Goal: Information Seeking & Learning: Learn about a topic

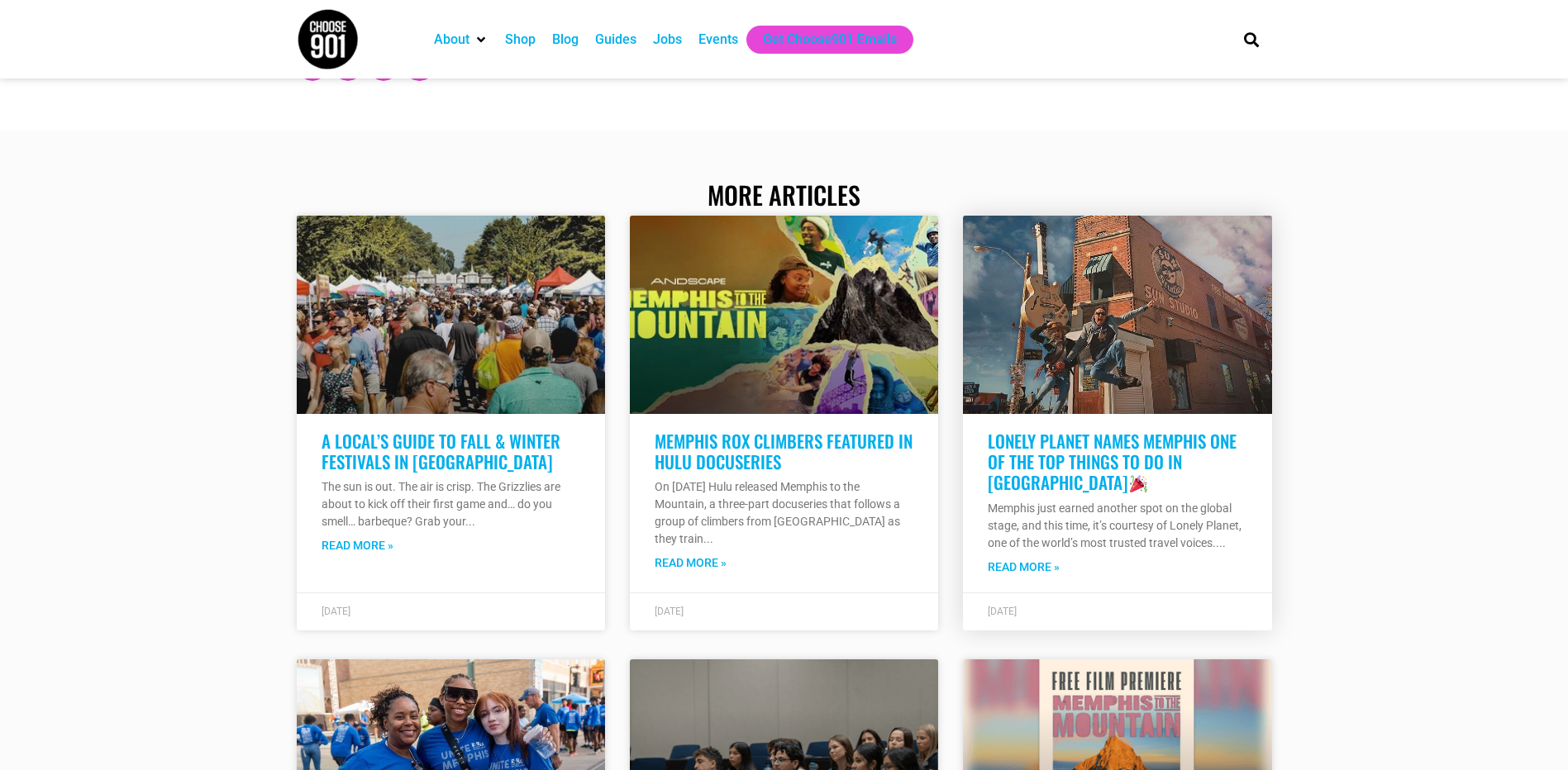
scroll to position [3471, 0]
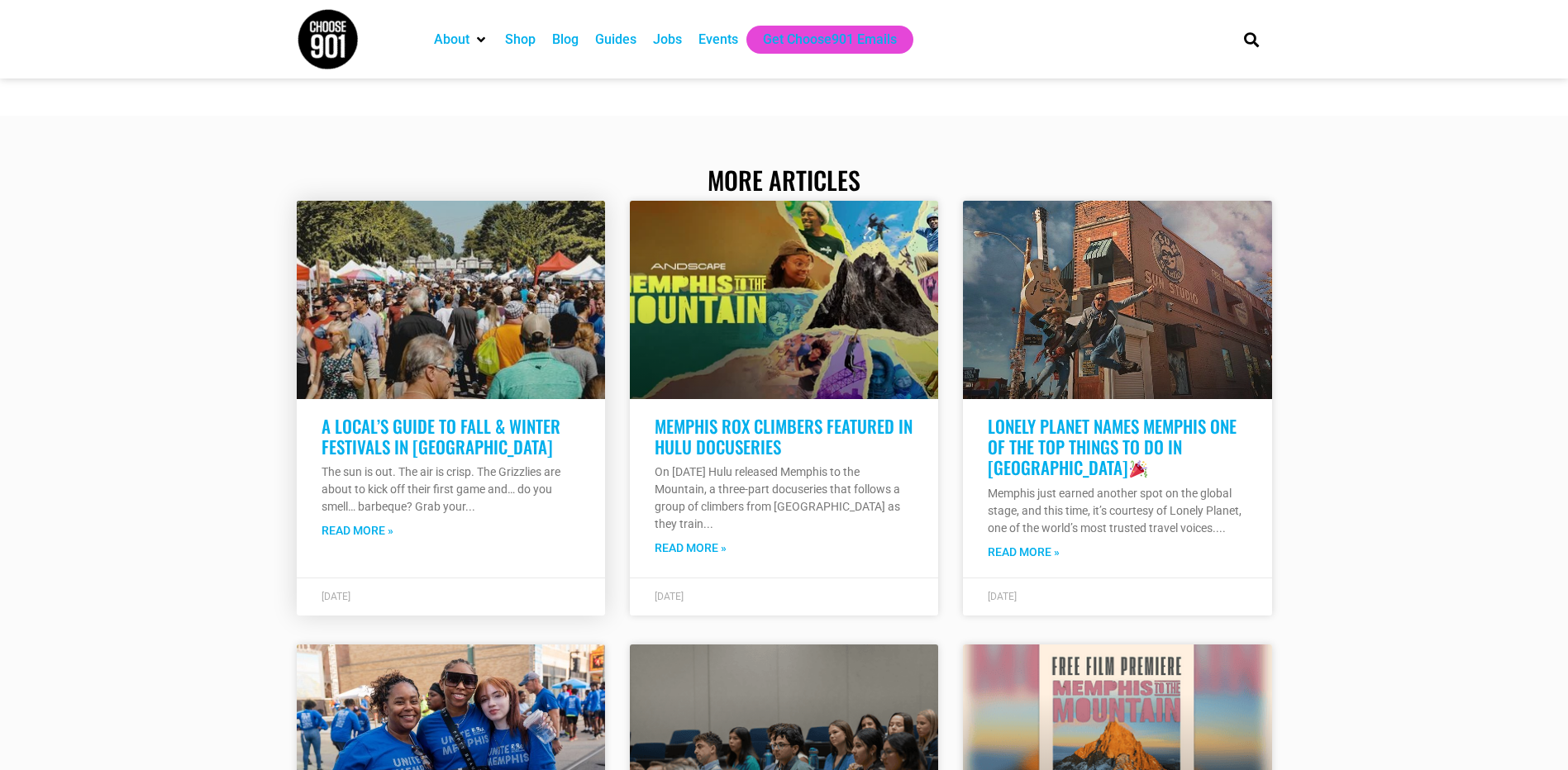
click at [494, 447] on h3 "A Local’s Guide to Fall & Winter Festivals in [GEOGRAPHIC_DATA]" at bounding box center [451, 436] width 259 height 41
click at [460, 430] on link "A Local’s Guide to Fall & Winter Festivals in Memphis" at bounding box center [441, 436] width 239 height 46
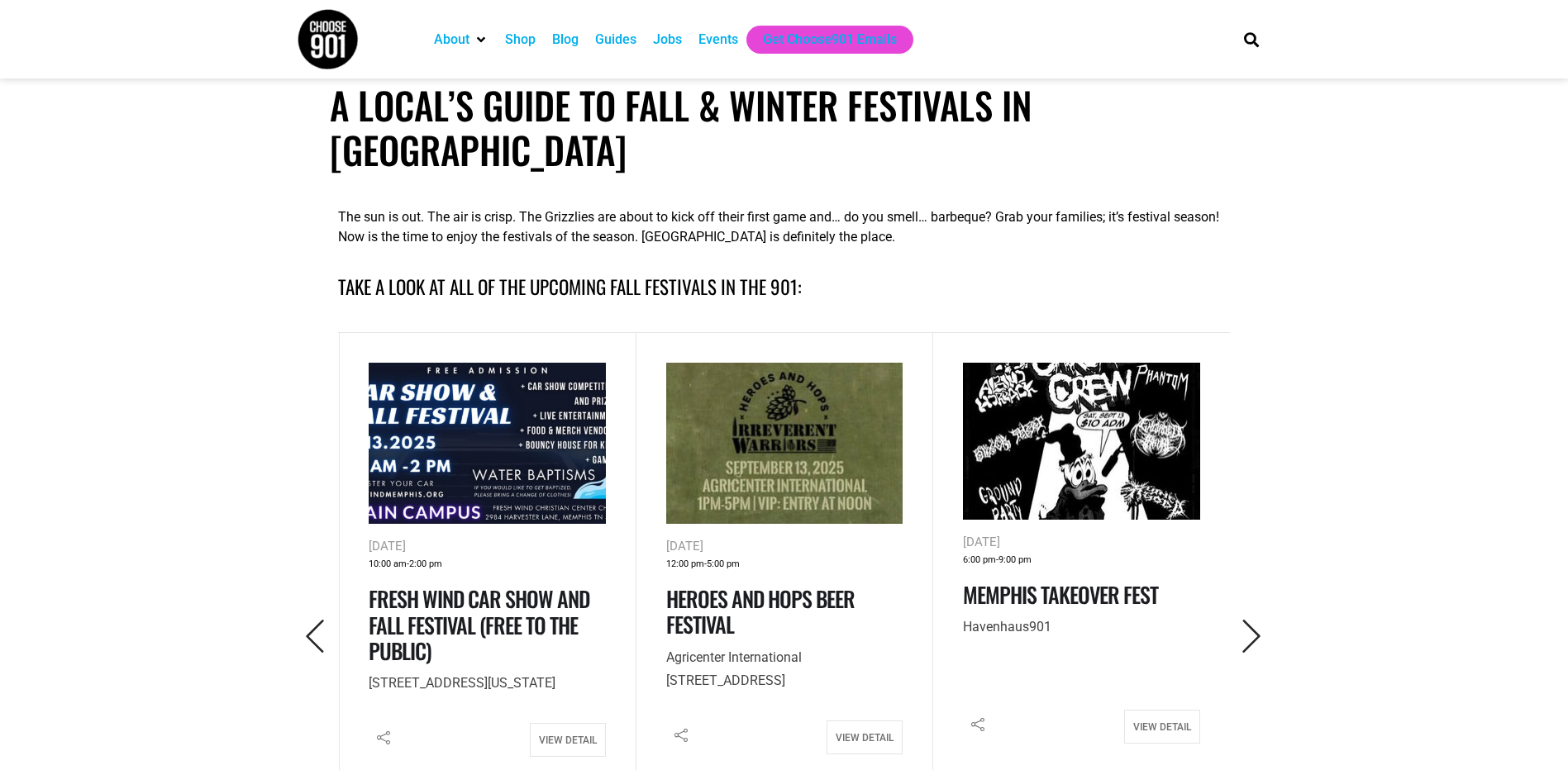
scroll to position [578, 0]
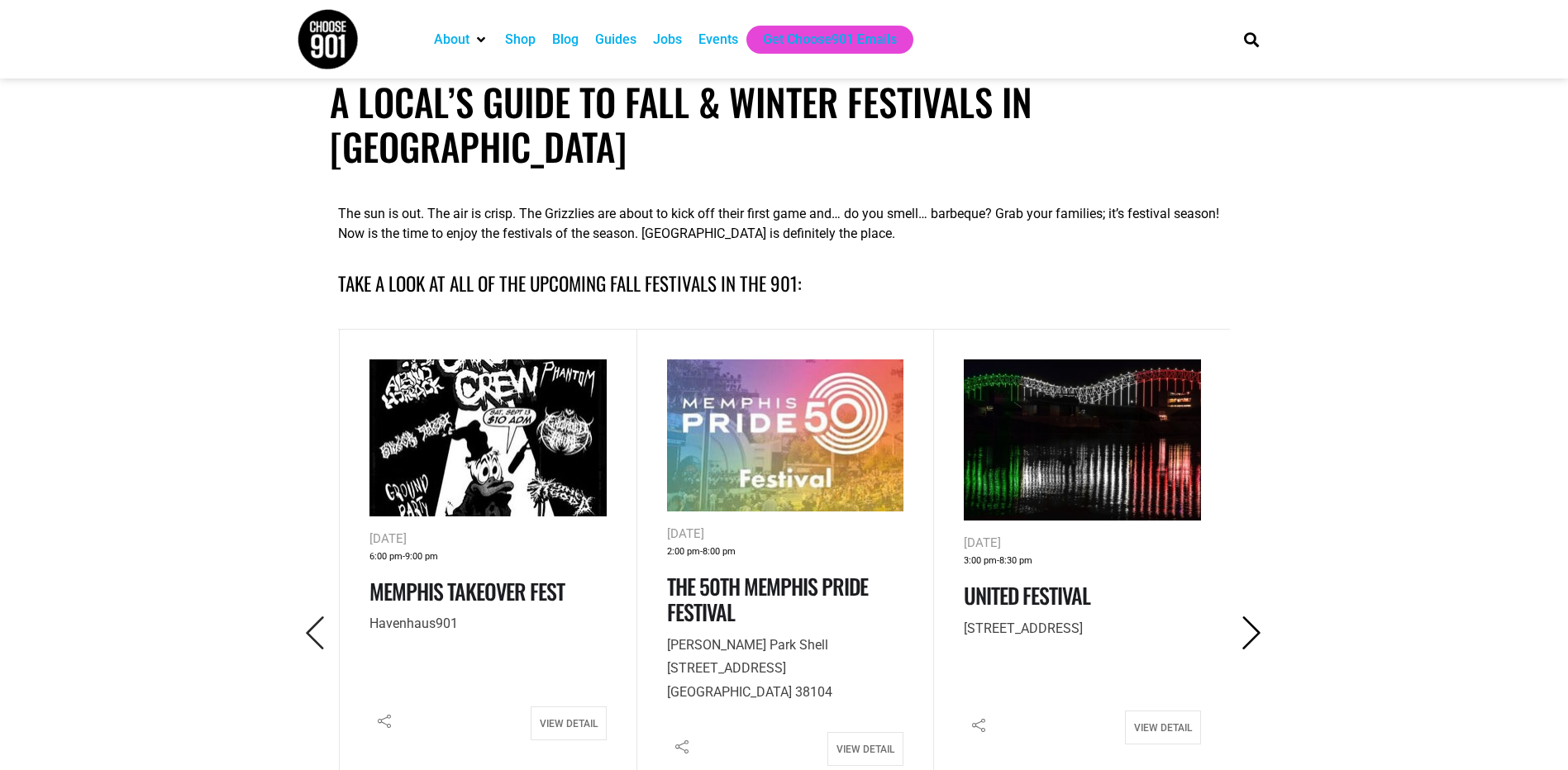
click at [1251, 617] on icon "Next" at bounding box center [1251, 633] width 34 height 34
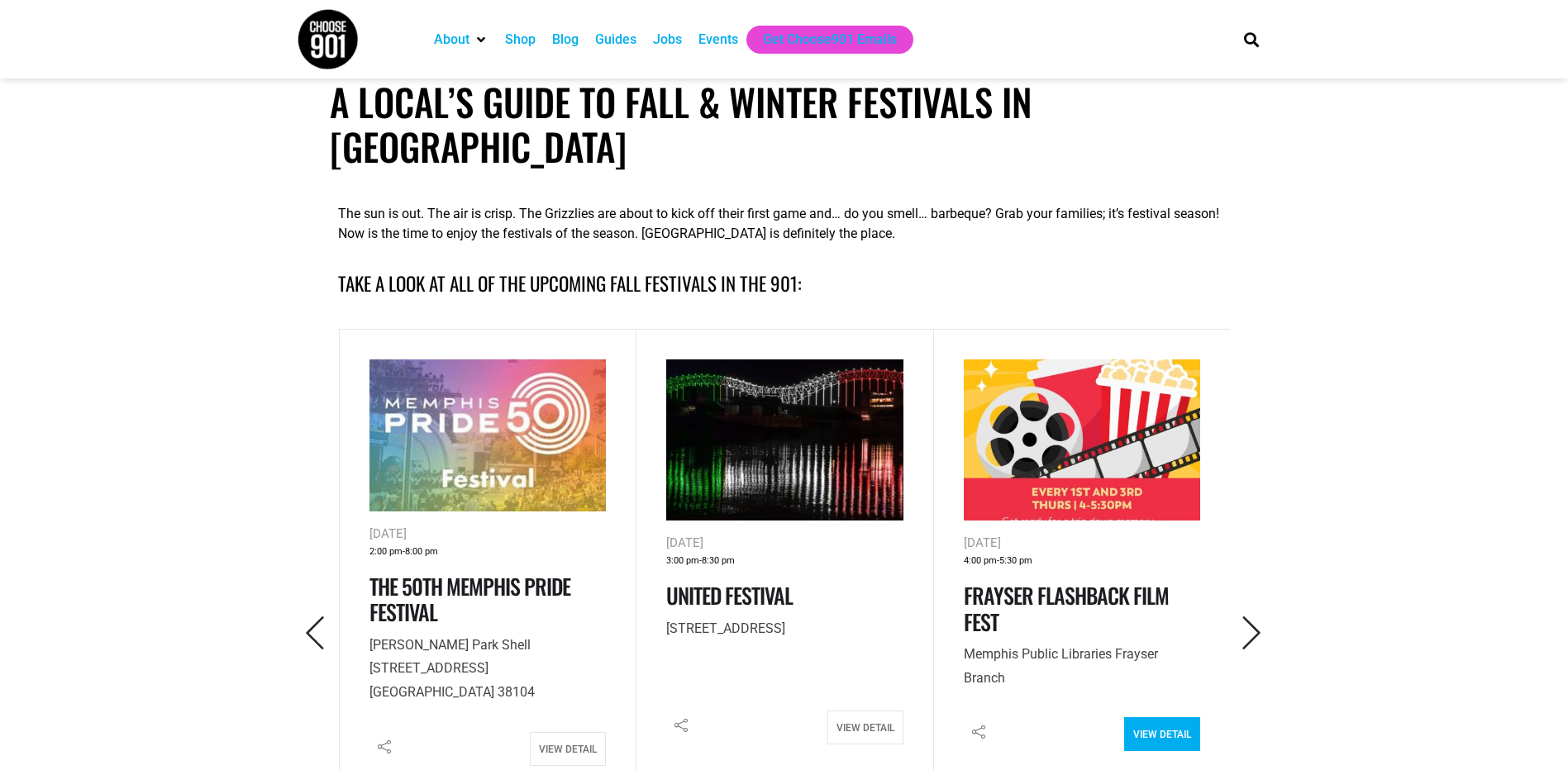
drag, startPoint x: 1152, startPoint y: 672, endPoint x: 1163, endPoint y: 690, distance: 21.1
click at [1238, 614] on button "button" at bounding box center [1251, 634] width 46 height 40
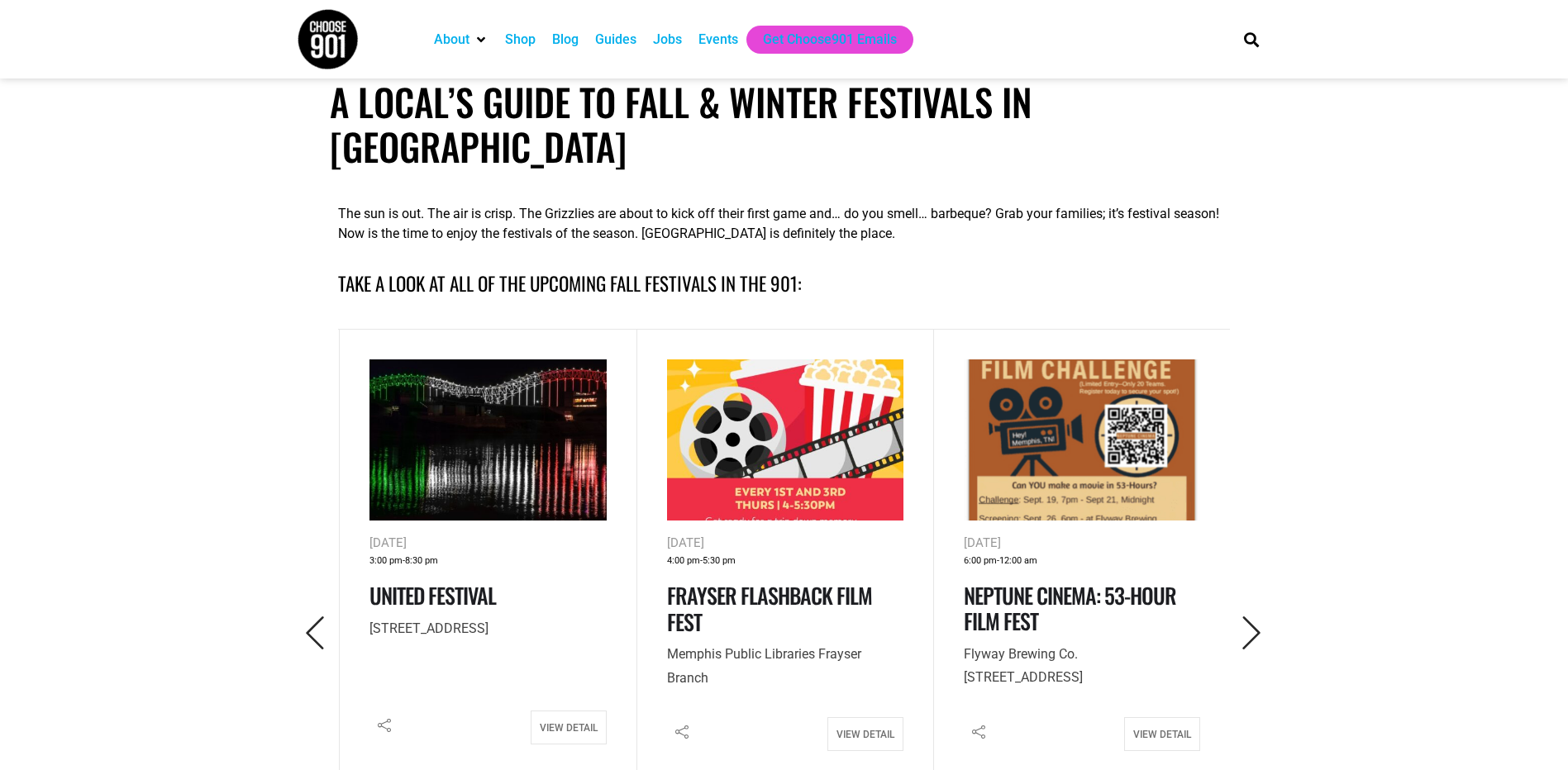
drag, startPoint x: 1170, startPoint y: 681, endPoint x: 1257, endPoint y: 386, distance: 307.6
click at [1254, 617] on icon "Next" at bounding box center [1251, 633] width 34 height 34
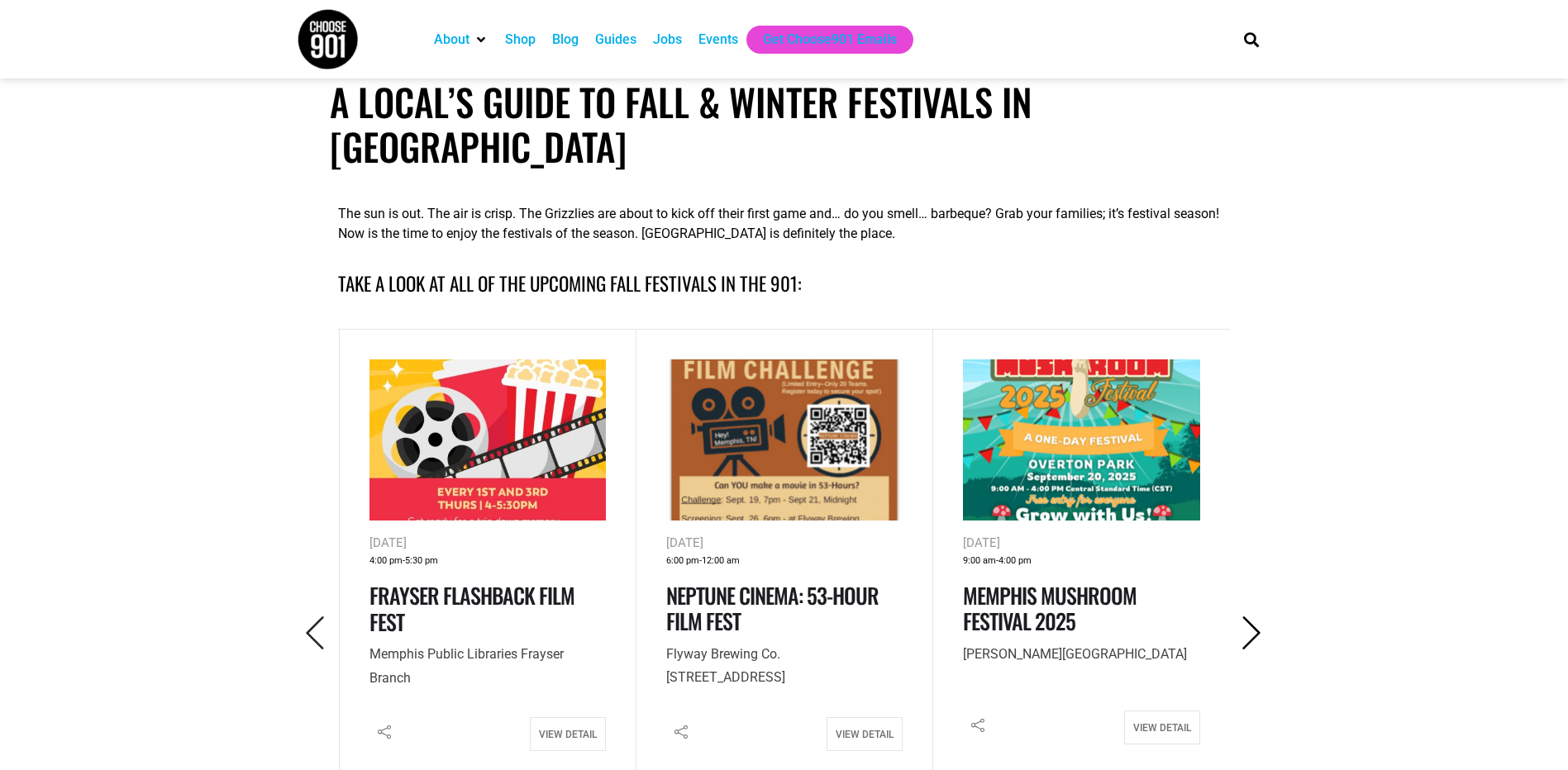
click at [1247, 617] on icon "Next" at bounding box center [1251, 633] width 34 height 34
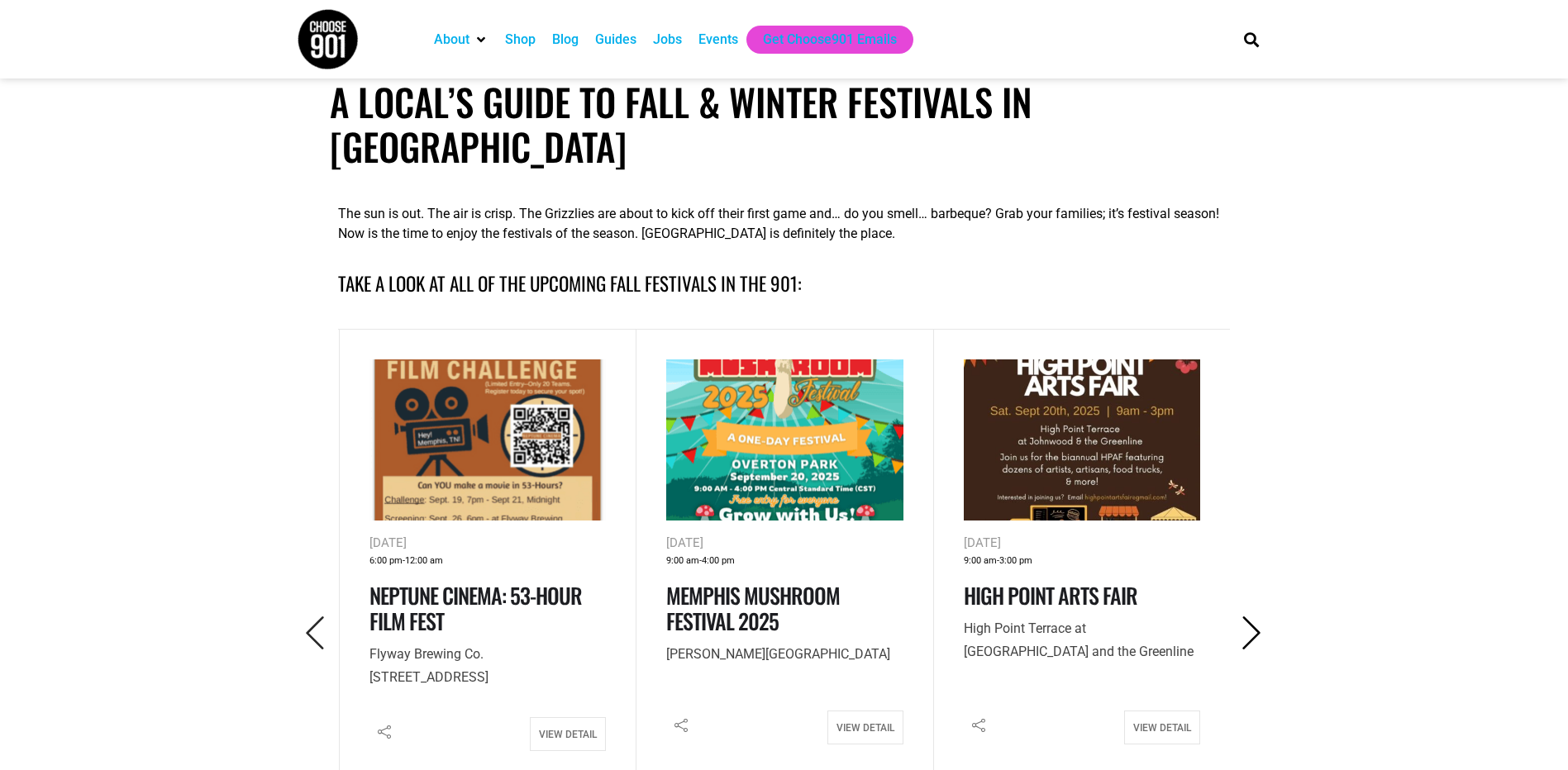
click at [1245, 617] on icon "Next" at bounding box center [1251, 633] width 34 height 34
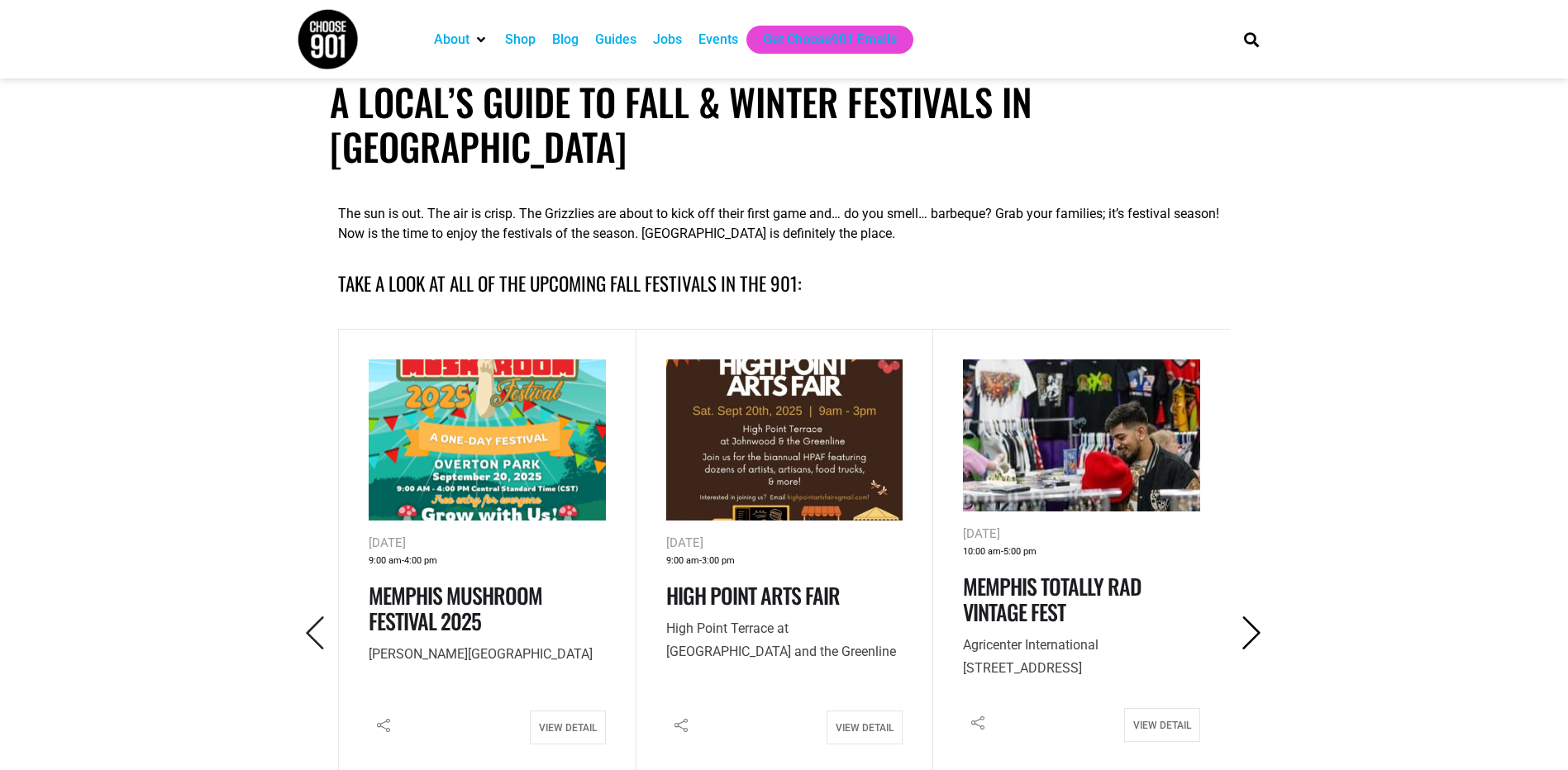
click at [1245, 617] on icon "Next" at bounding box center [1251, 633] width 34 height 34
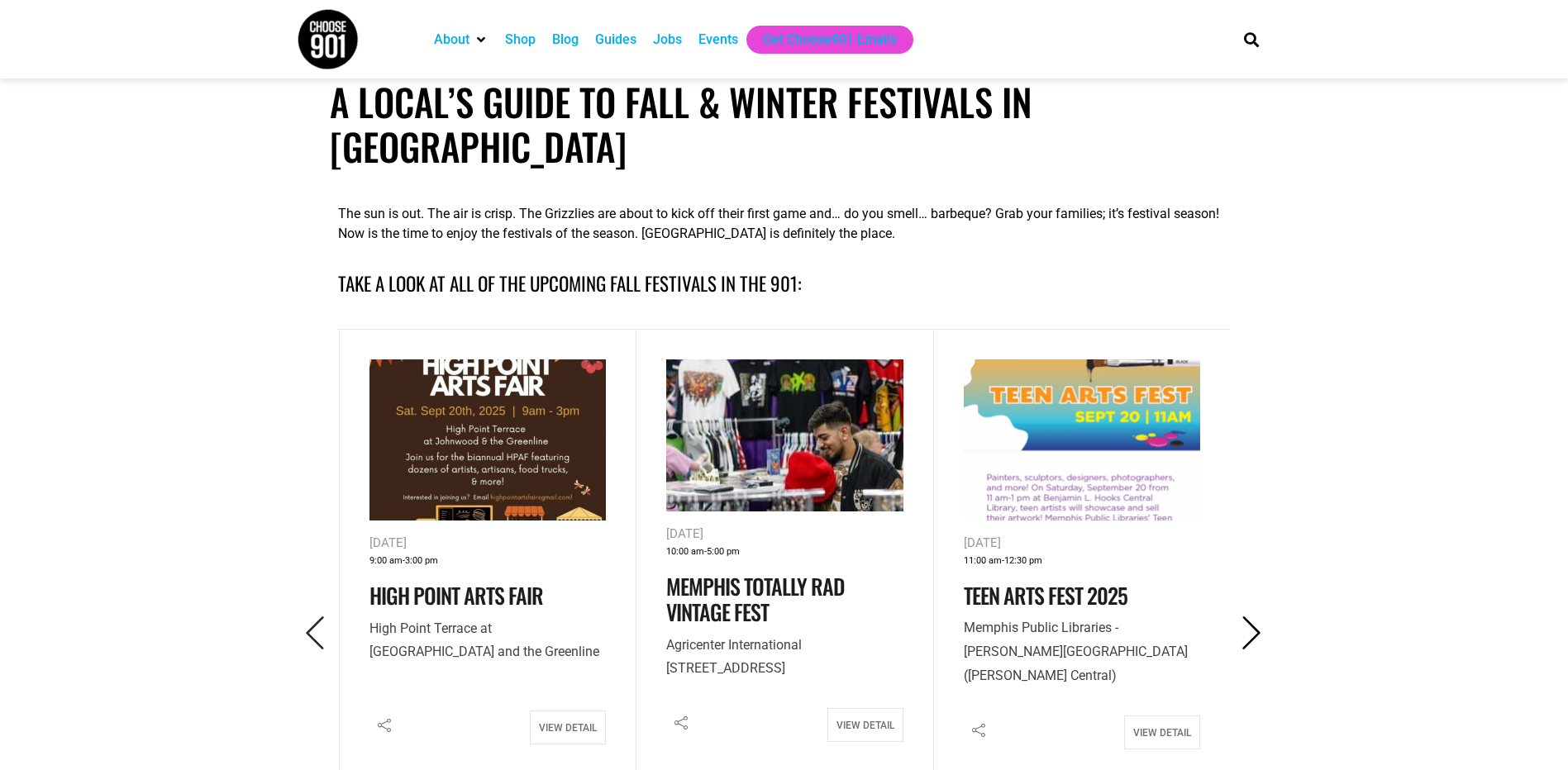
click at [1245, 617] on icon "Next" at bounding box center [1251, 633] width 34 height 34
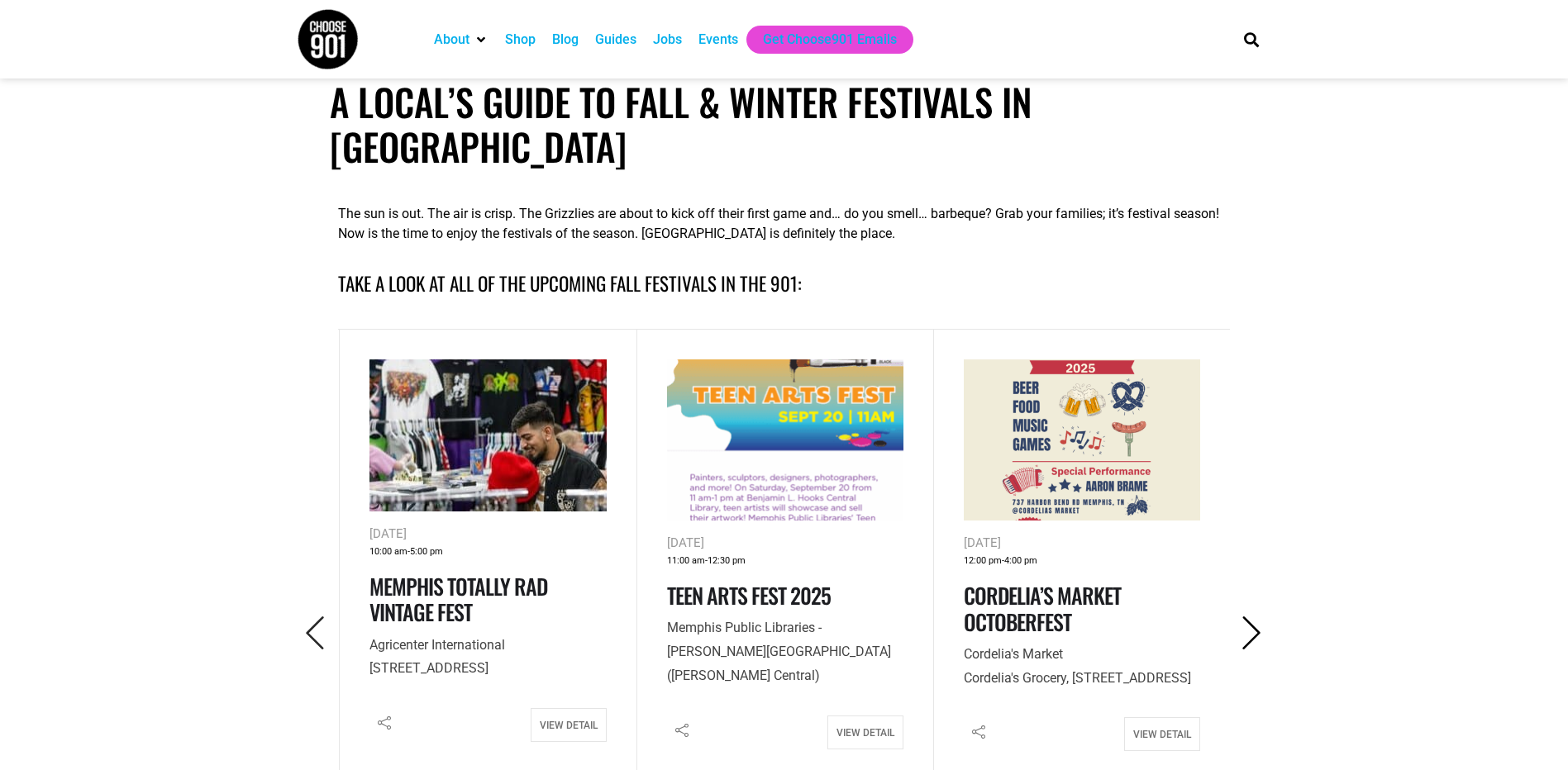
click at [1245, 617] on icon "Next" at bounding box center [1251, 633] width 34 height 34
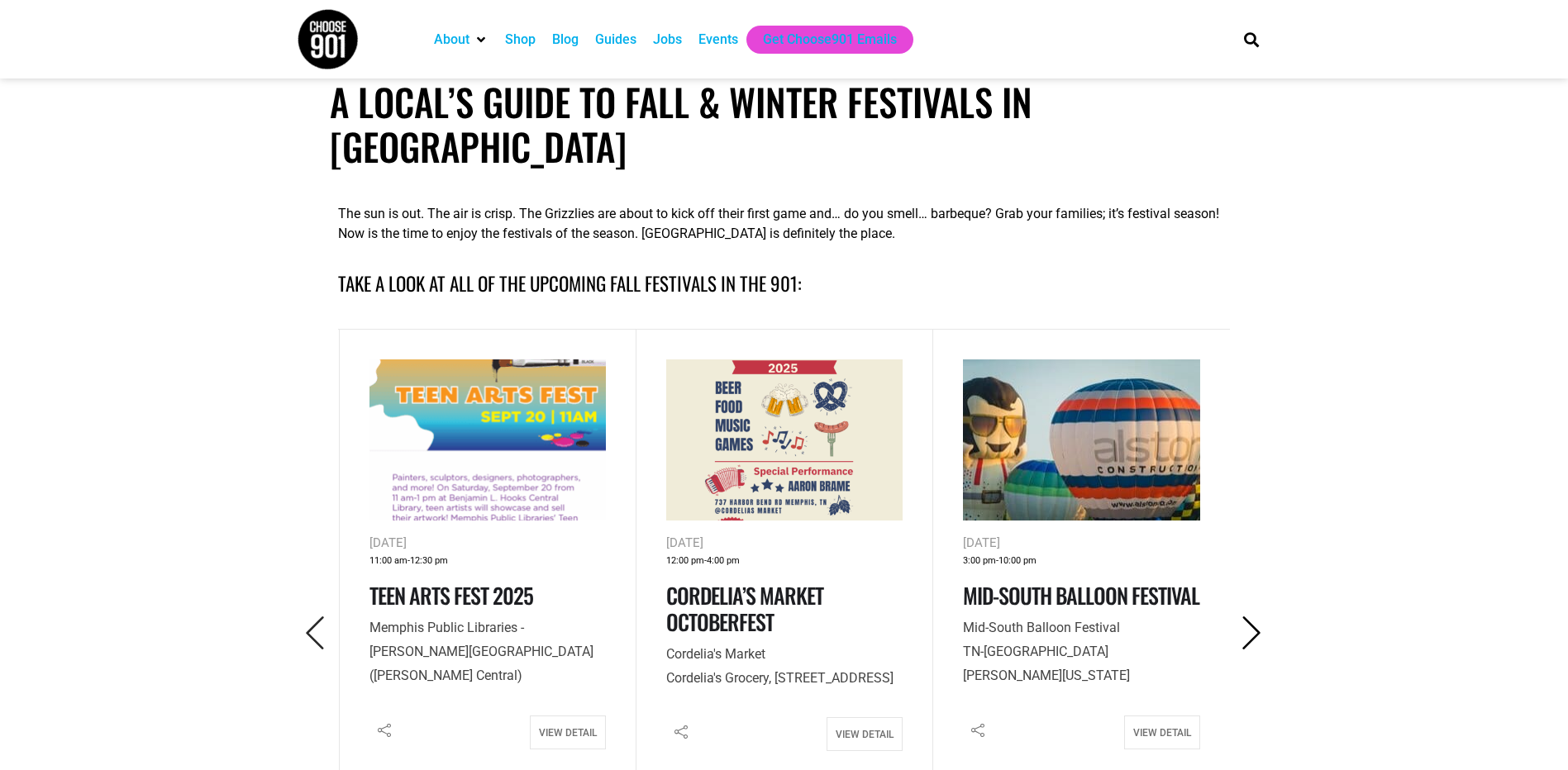
click at [1245, 617] on icon "Next" at bounding box center [1251, 633] width 34 height 34
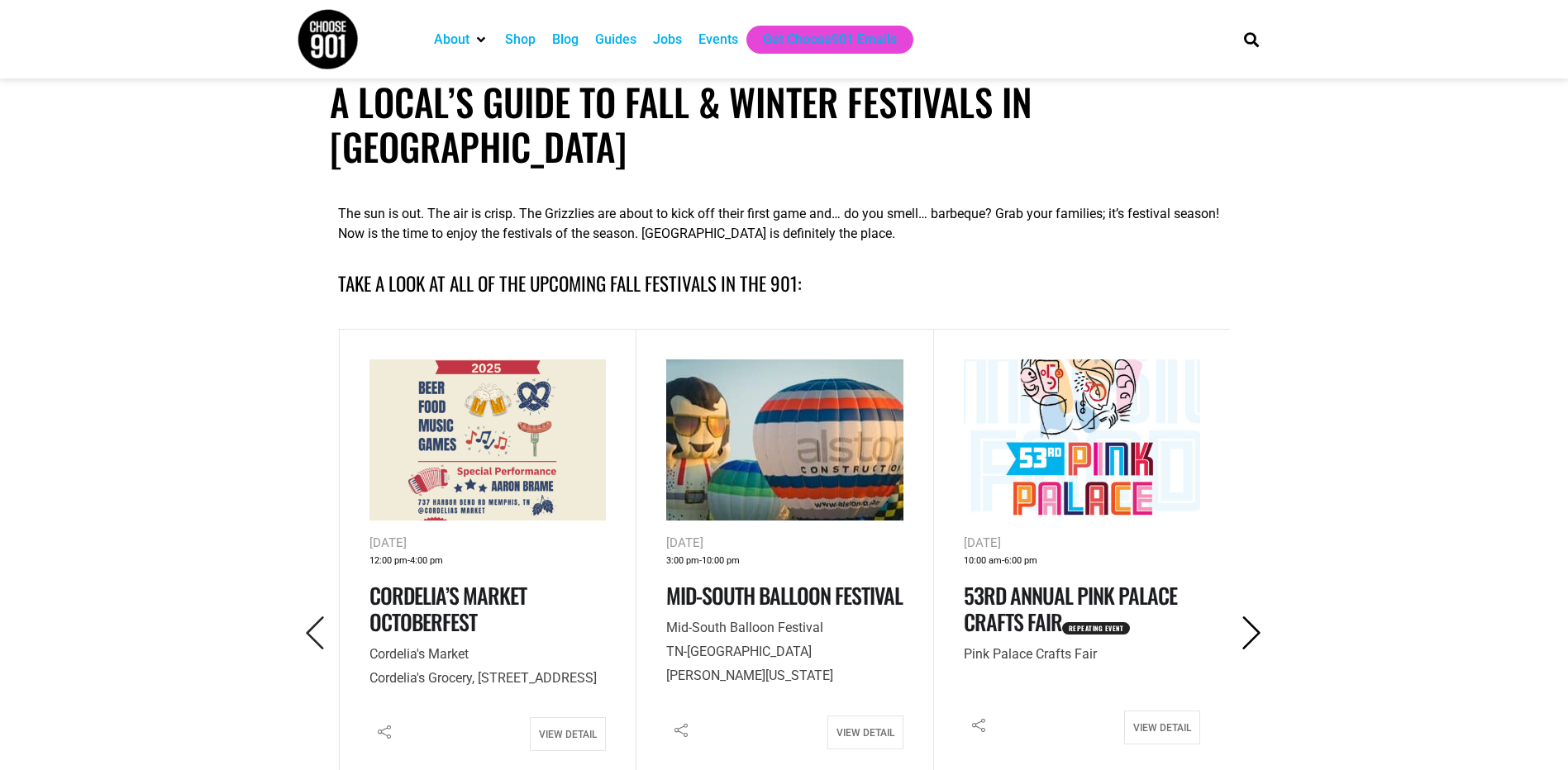
click at [1244, 617] on icon "Next" at bounding box center [1251, 633] width 34 height 34
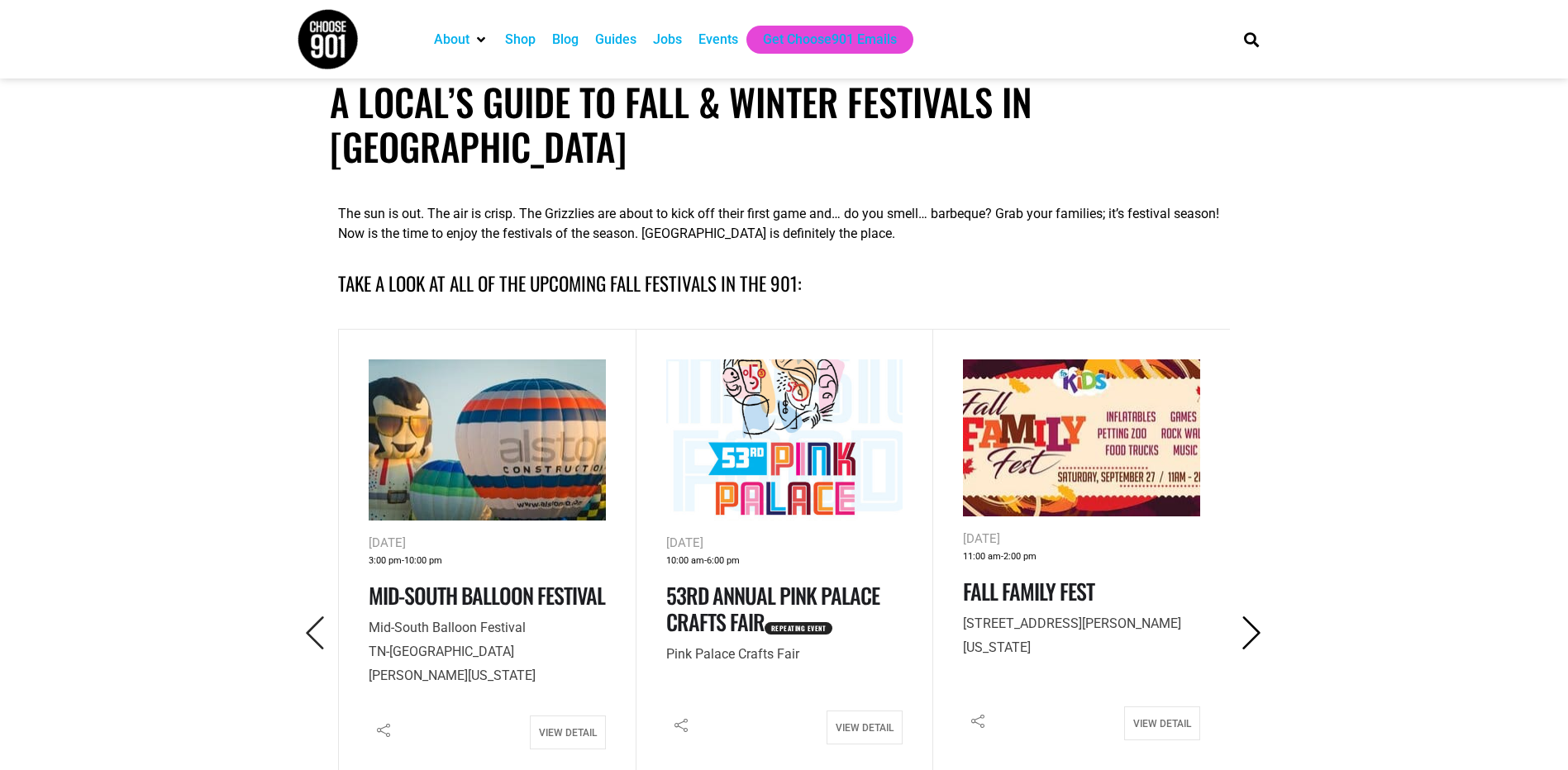
click at [1244, 617] on icon "Next" at bounding box center [1251, 633] width 34 height 34
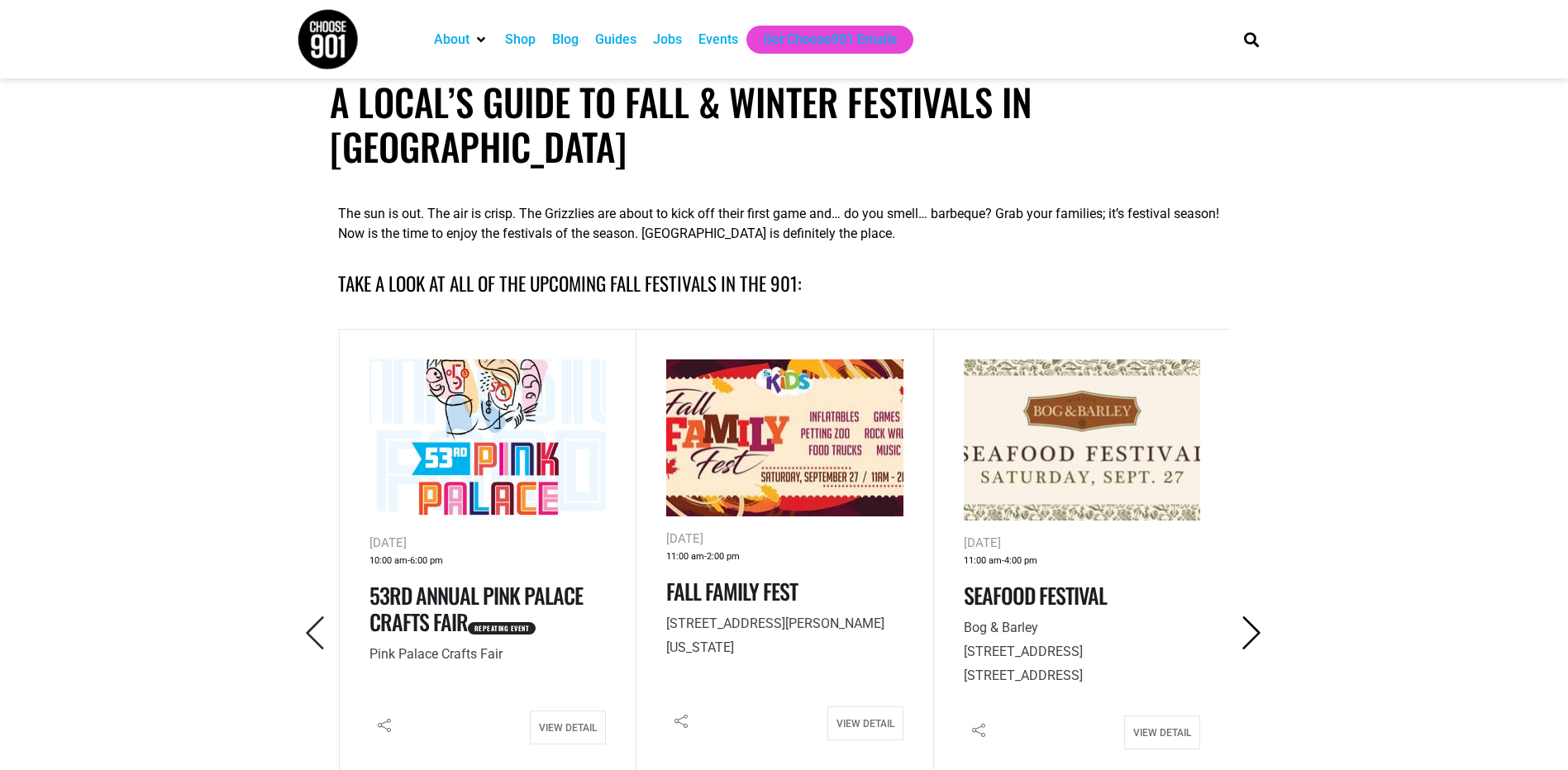
click at [1244, 617] on icon "Next" at bounding box center [1251, 633] width 34 height 34
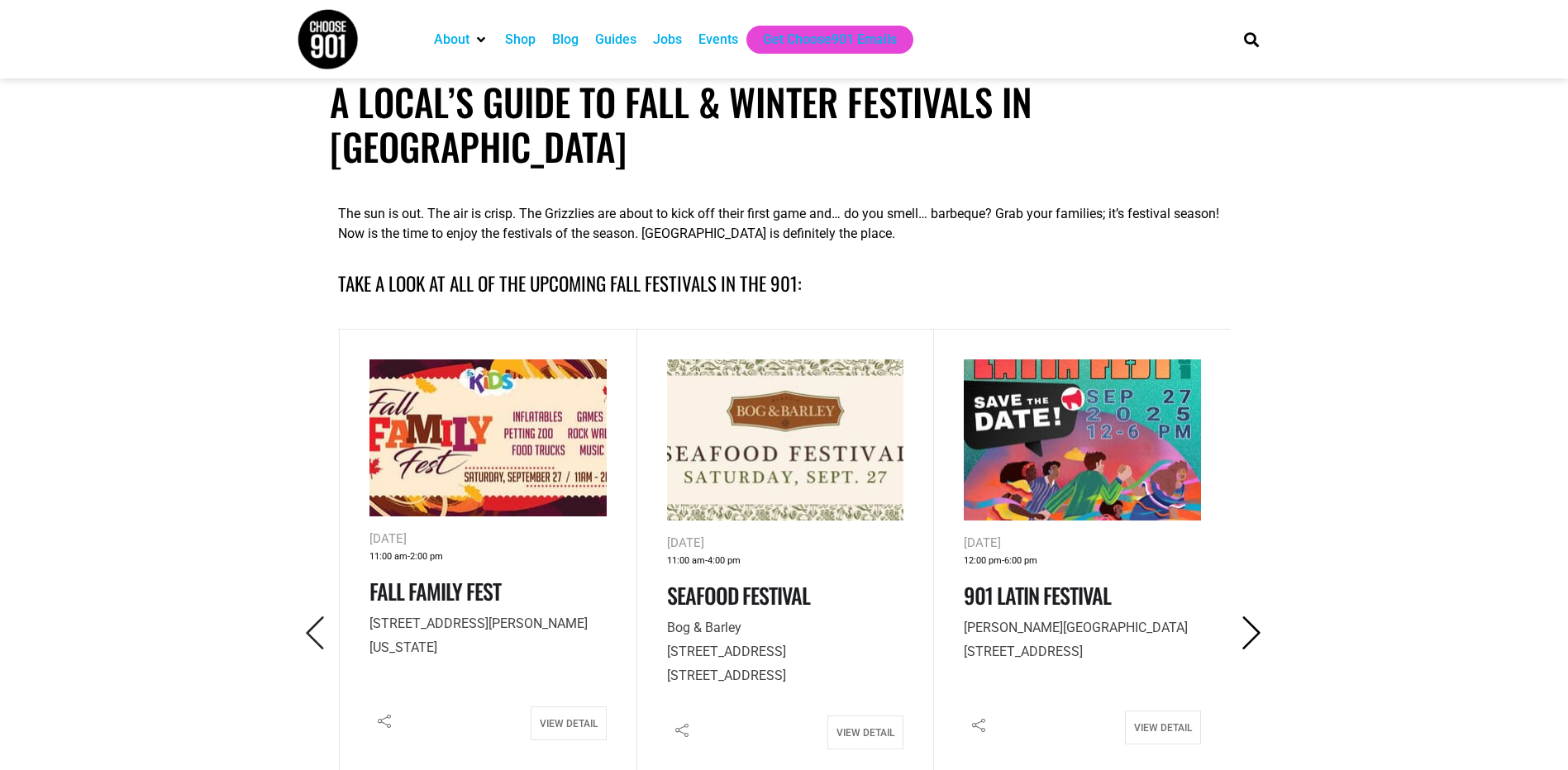
click at [1244, 617] on icon "Next" at bounding box center [1251, 633] width 34 height 34
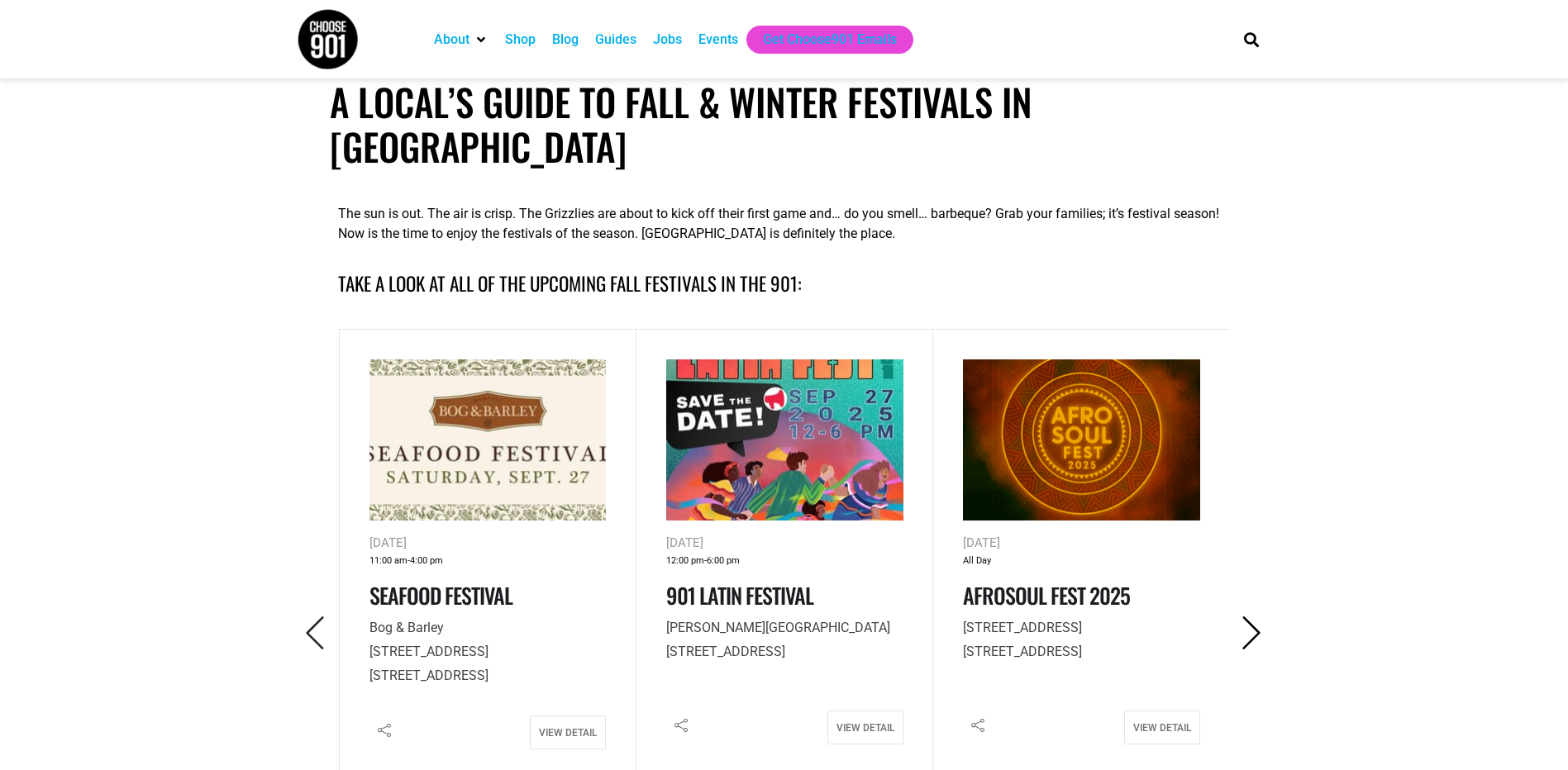
click at [1244, 617] on icon "Next" at bounding box center [1251, 633] width 34 height 34
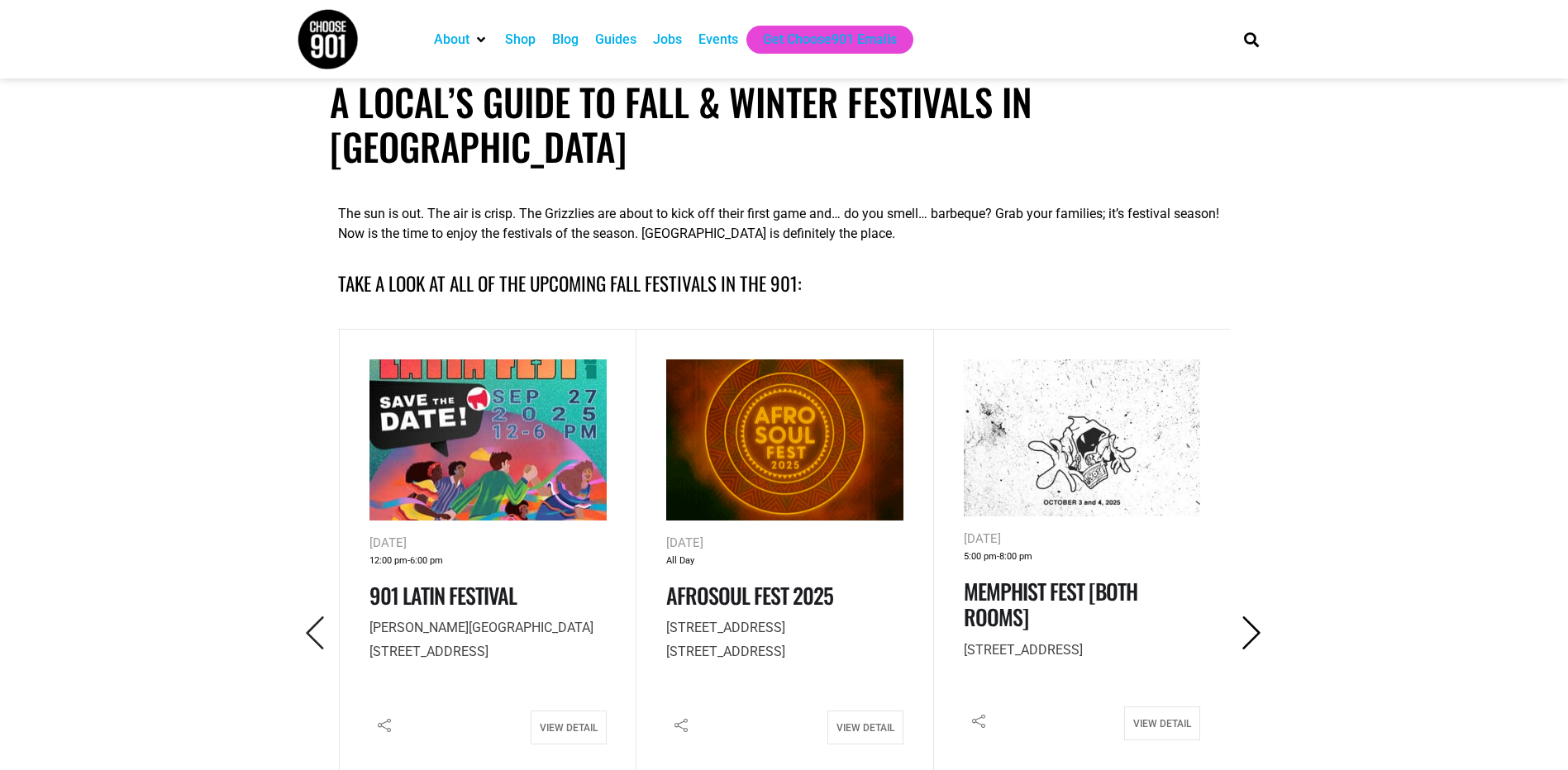
click at [1244, 617] on icon "Next" at bounding box center [1251, 633] width 34 height 34
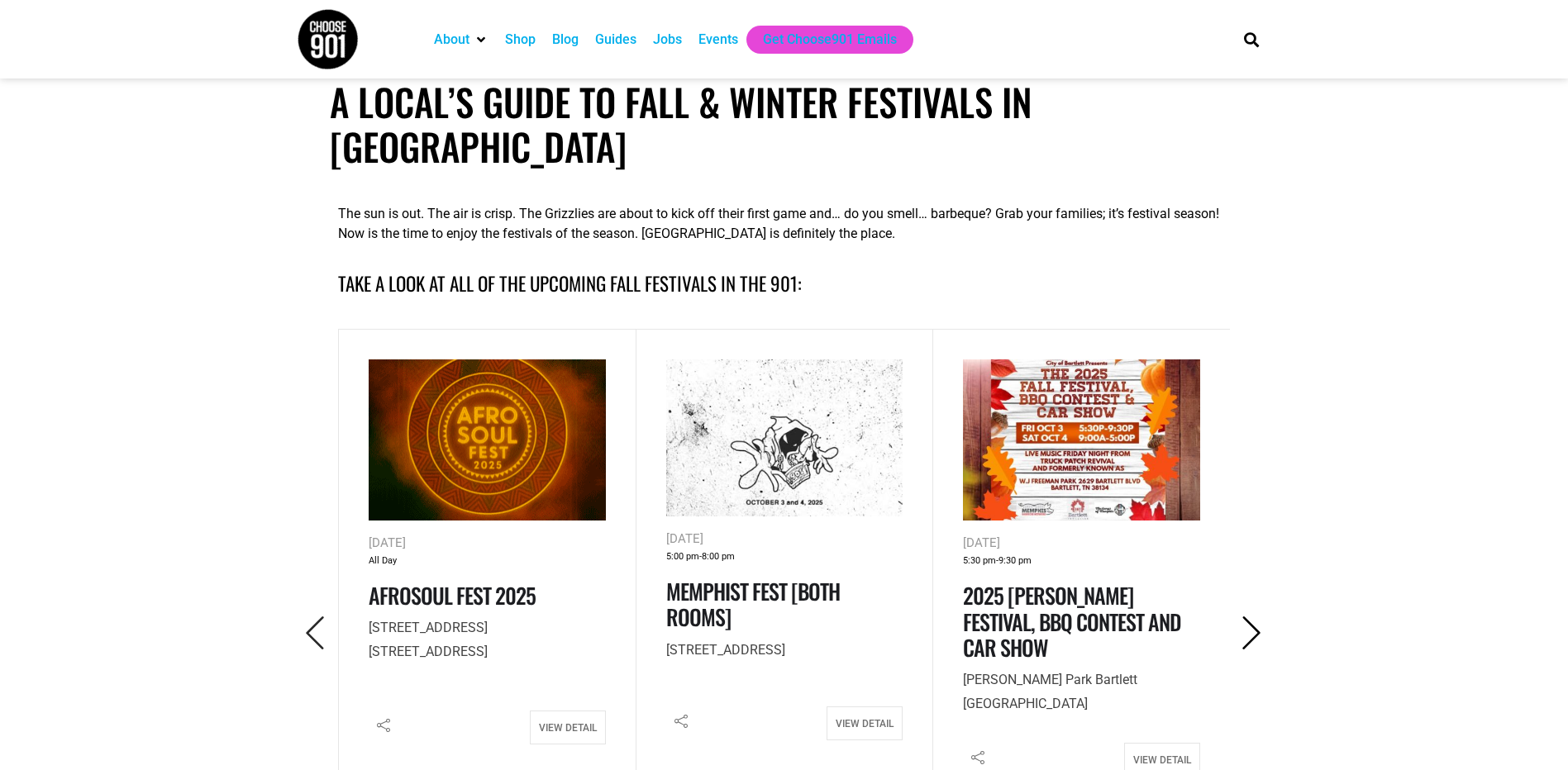
click at [1244, 617] on icon "Next" at bounding box center [1251, 633] width 34 height 34
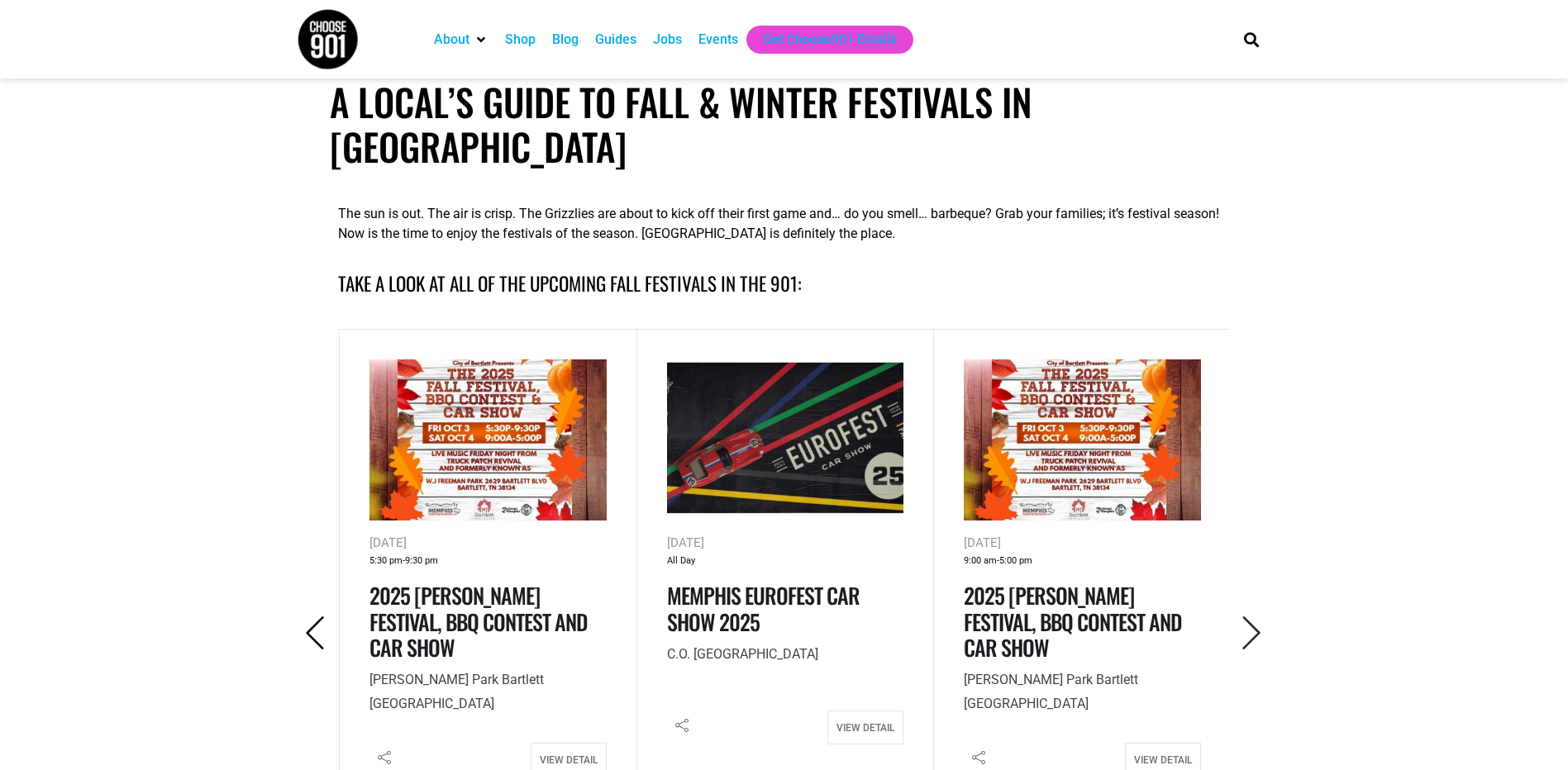
click at [323, 617] on icon "Previous" at bounding box center [315, 633] width 34 height 34
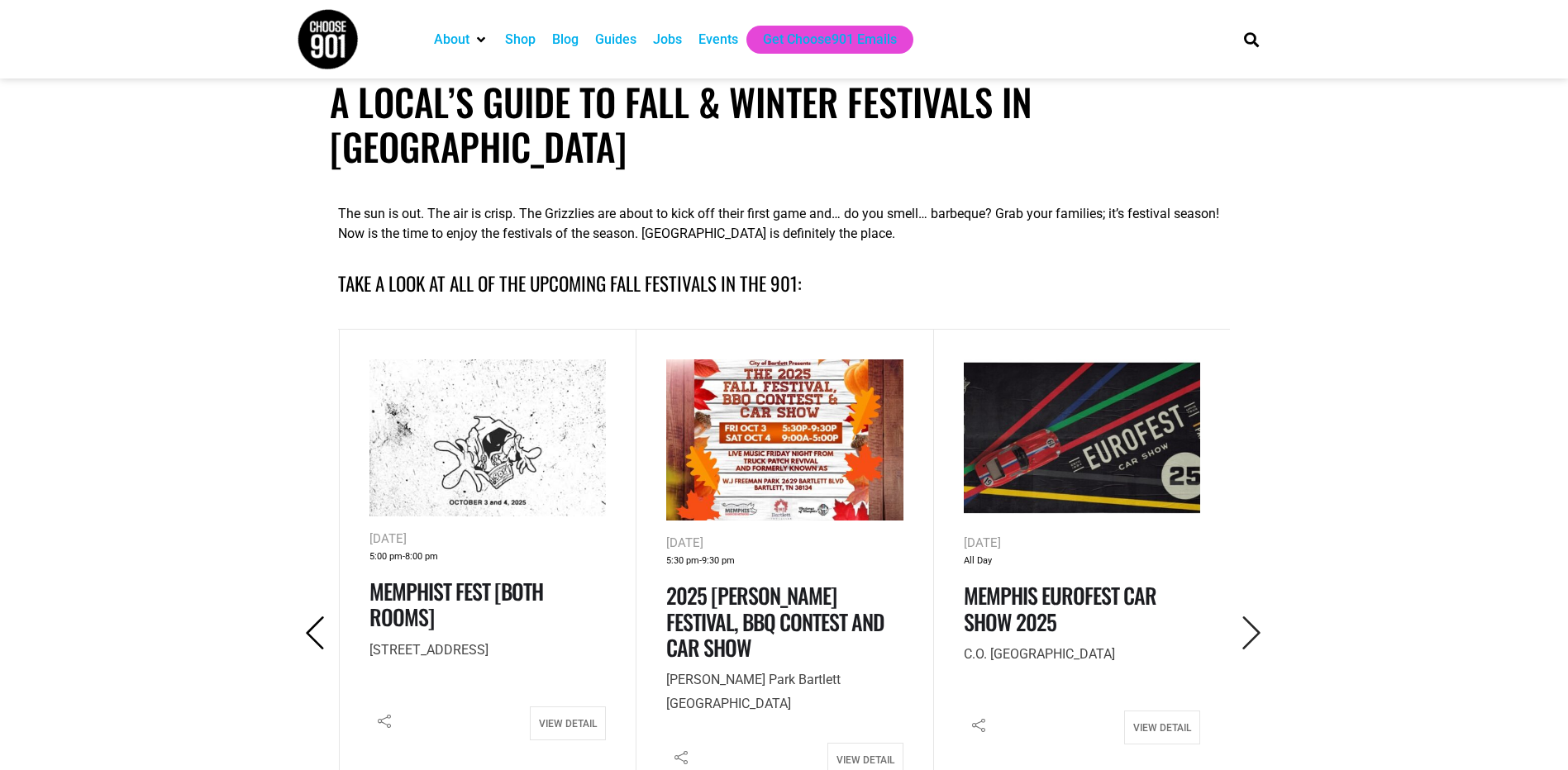
click at [323, 617] on icon "Previous" at bounding box center [315, 633] width 34 height 34
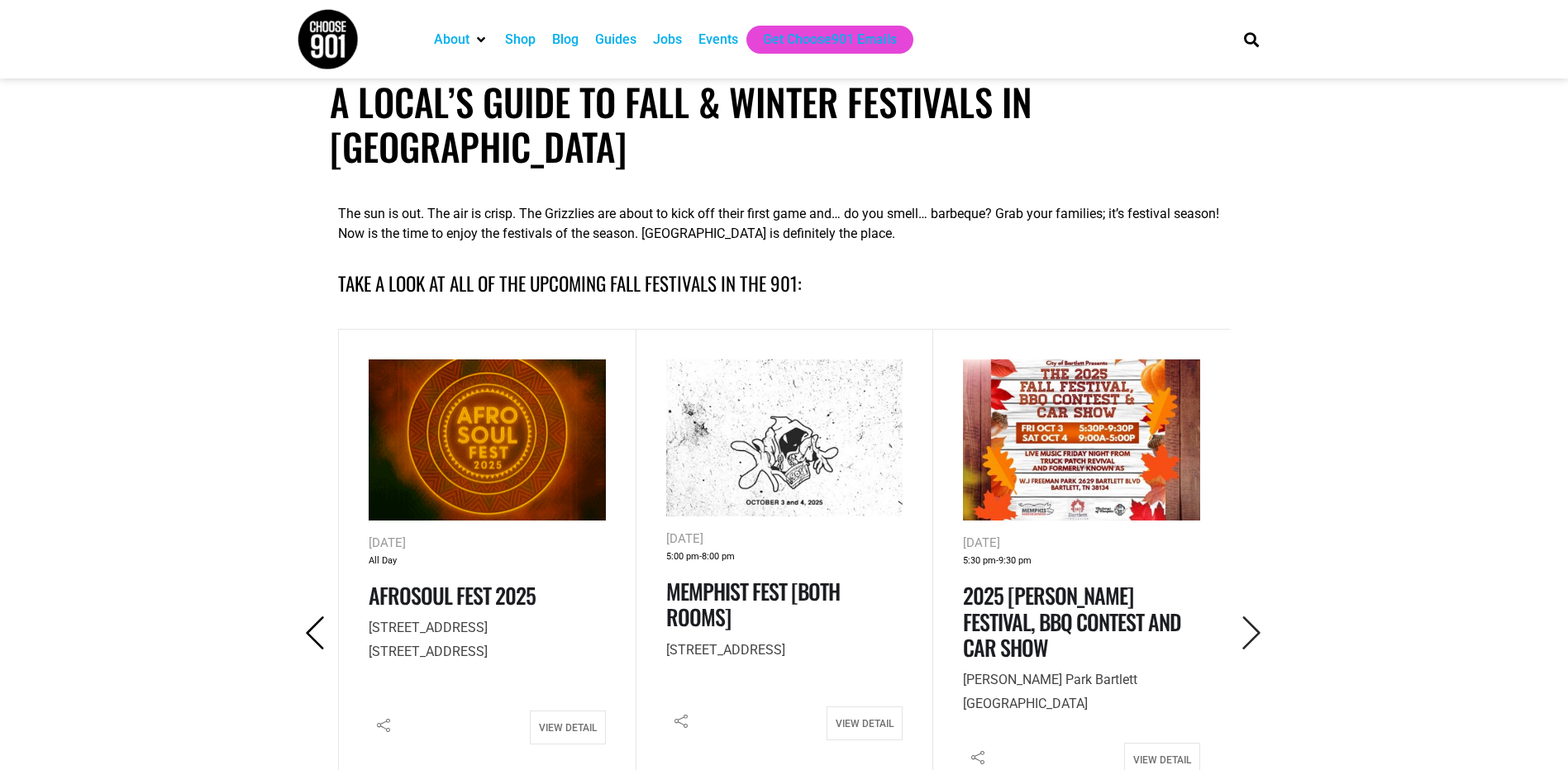
click at [323, 617] on icon "Previous" at bounding box center [315, 633] width 34 height 34
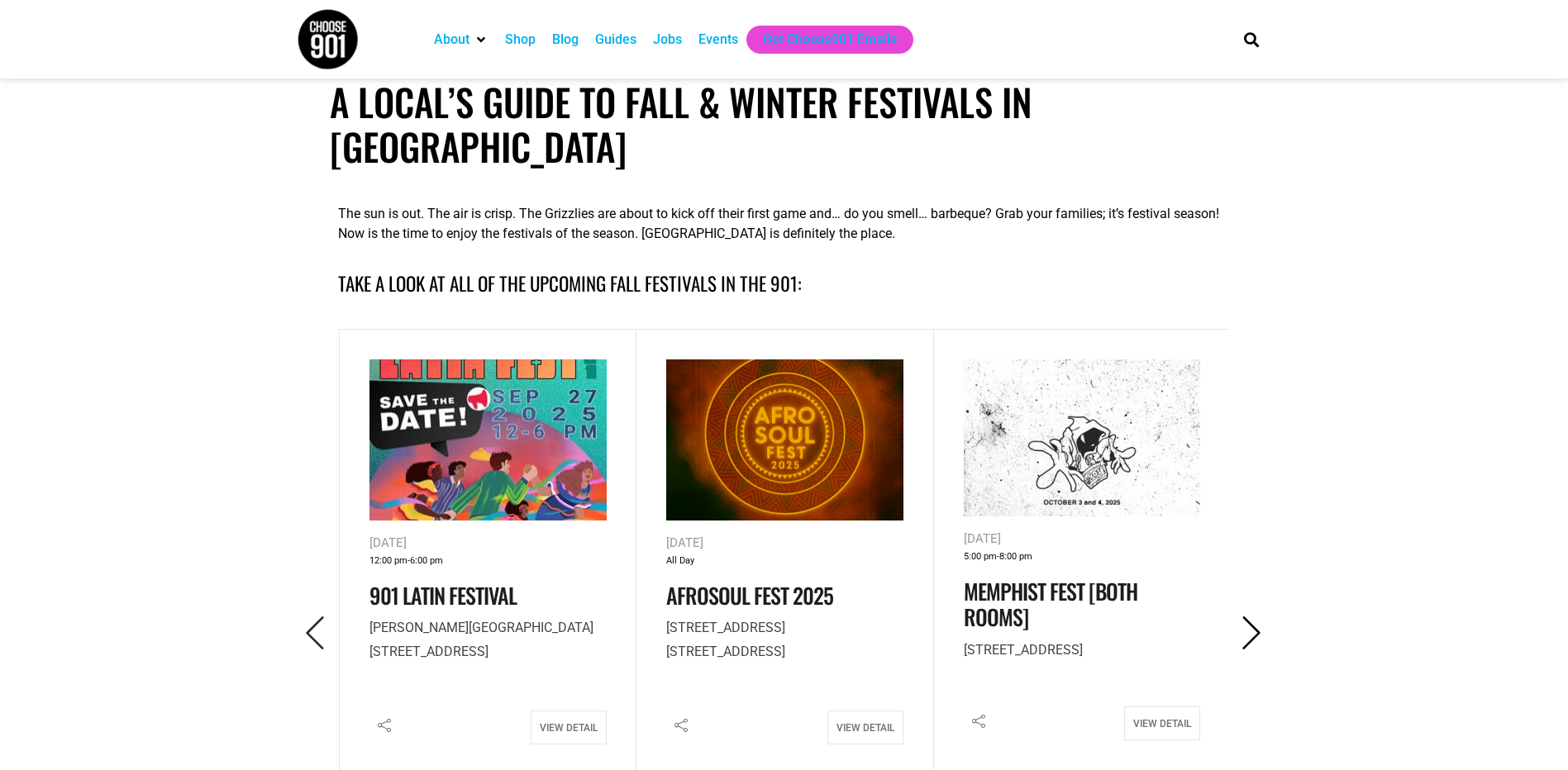
click at [1256, 617] on icon "Next" at bounding box center [1251, 633] width 34 height 34
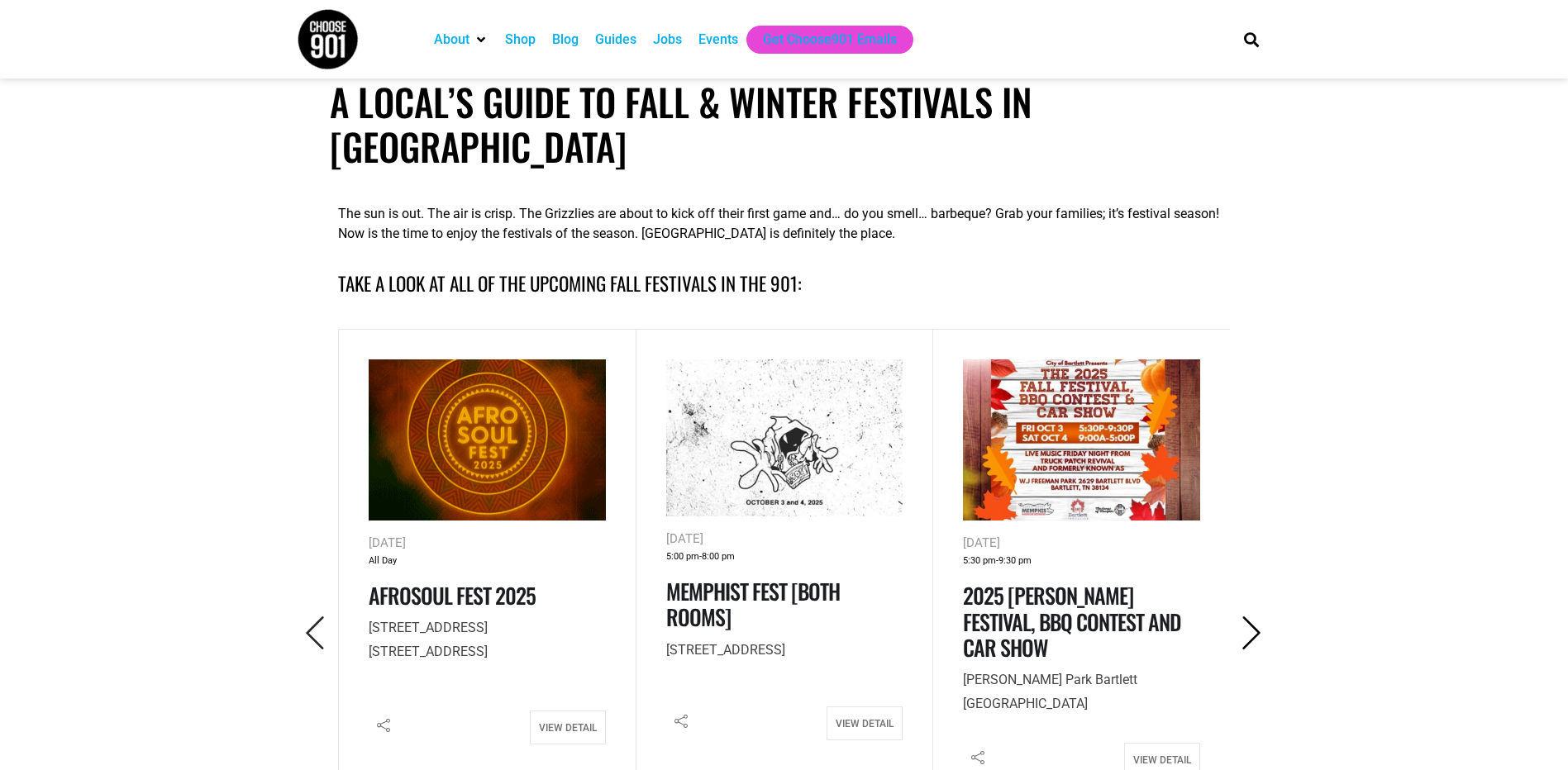
click at [1236, 617] on icon "Next" at bounding box center [1251, 633] width 34 height 34
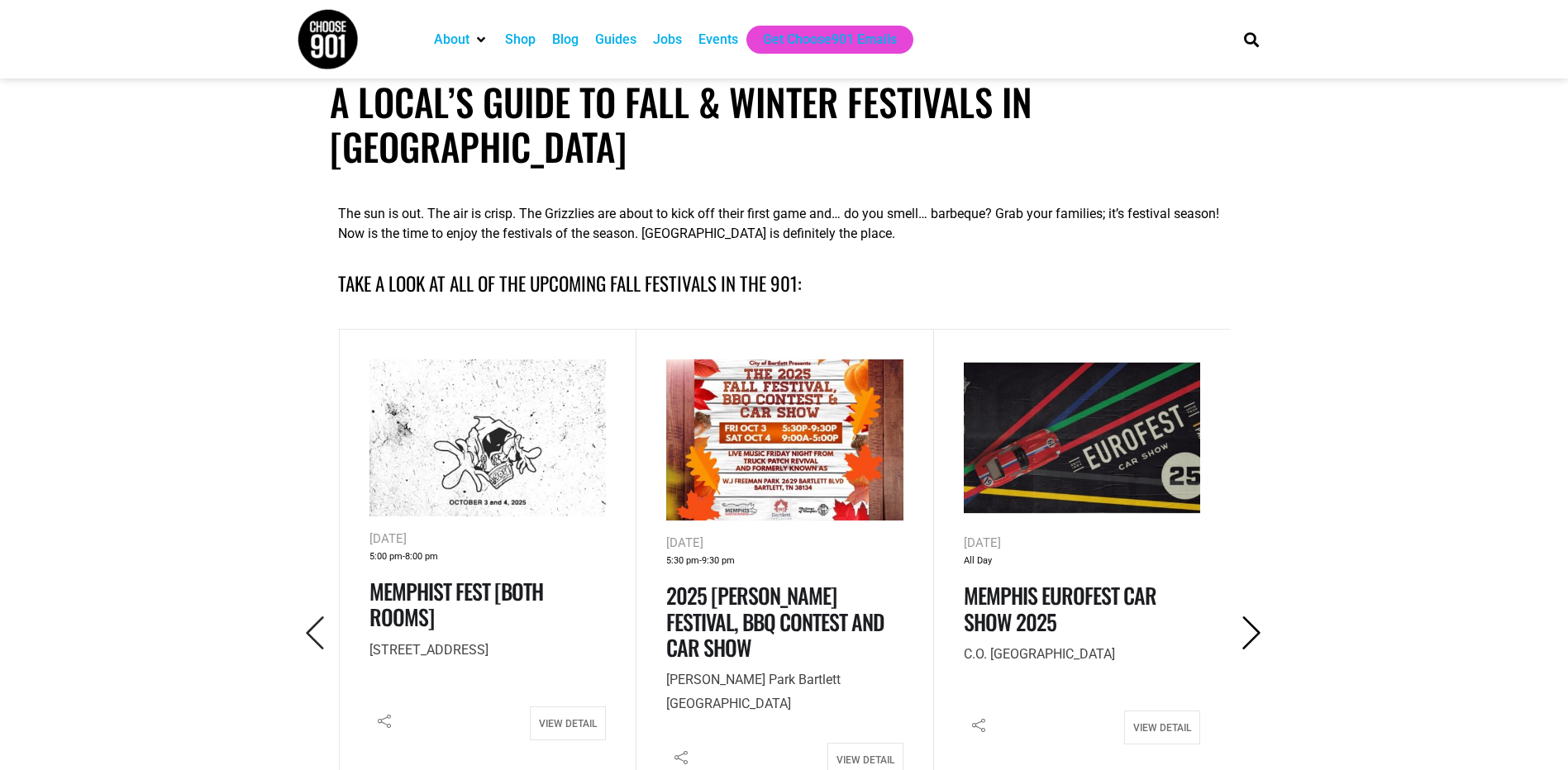
click at [1236, 617] on icon "Next" at bounding box center [1251, 633] width 34 height 34
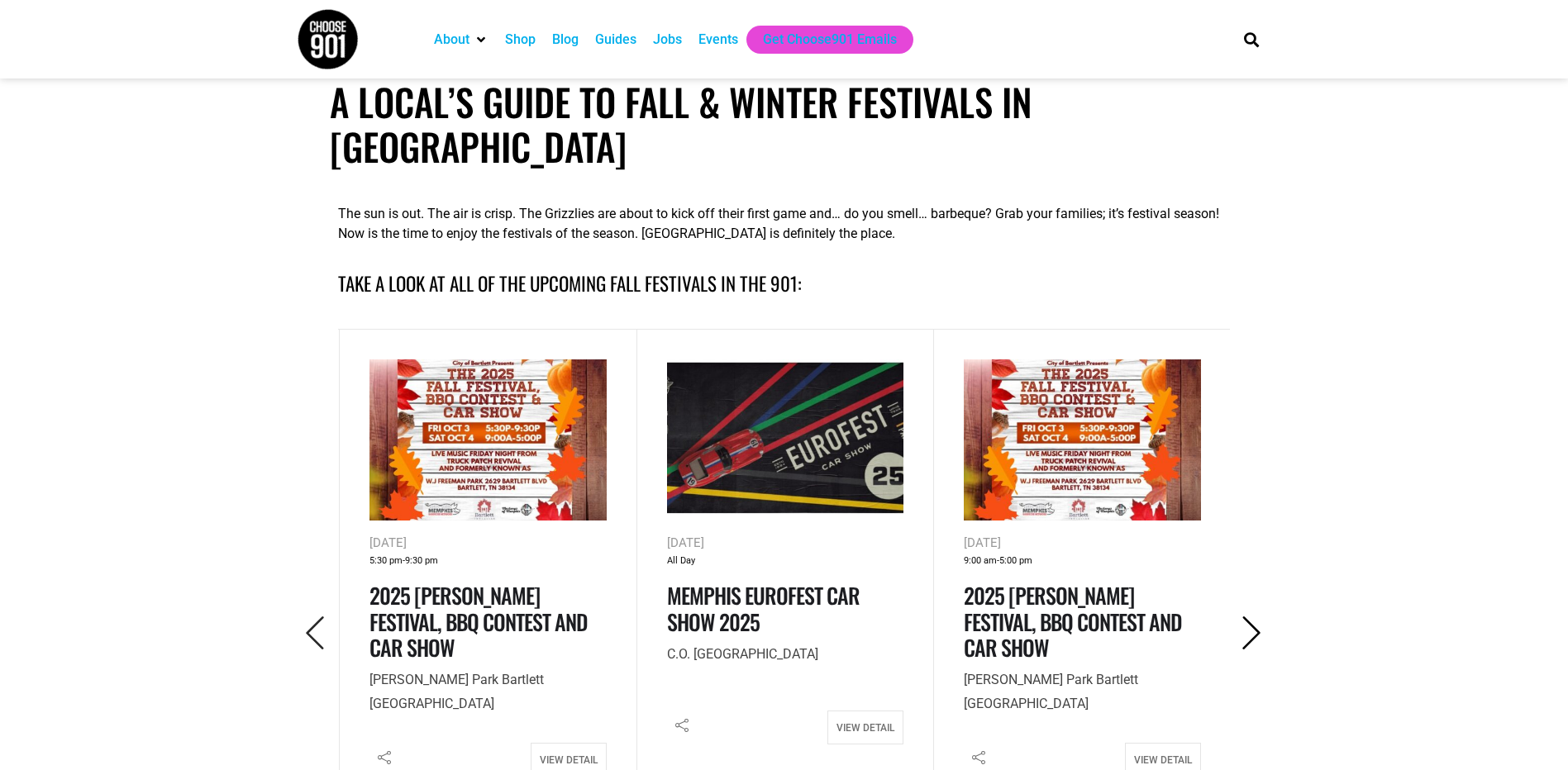
click at [1236, 617] on icon "Next" at bounding box center [1251, 633] width 34 height 34
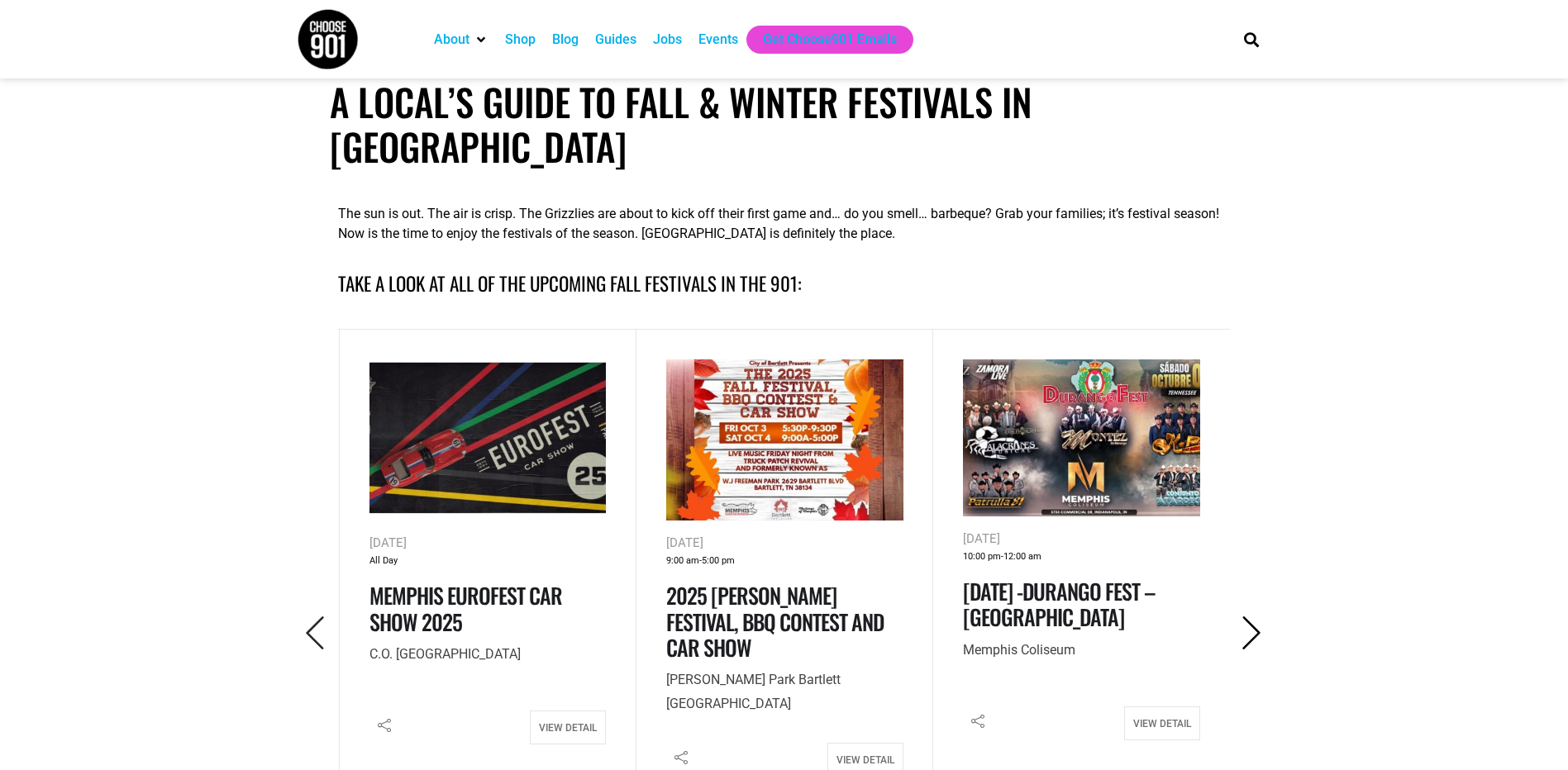
click at [1236, 617] on icon "Next" at bounding box center [1251, 633] width 34 height 34
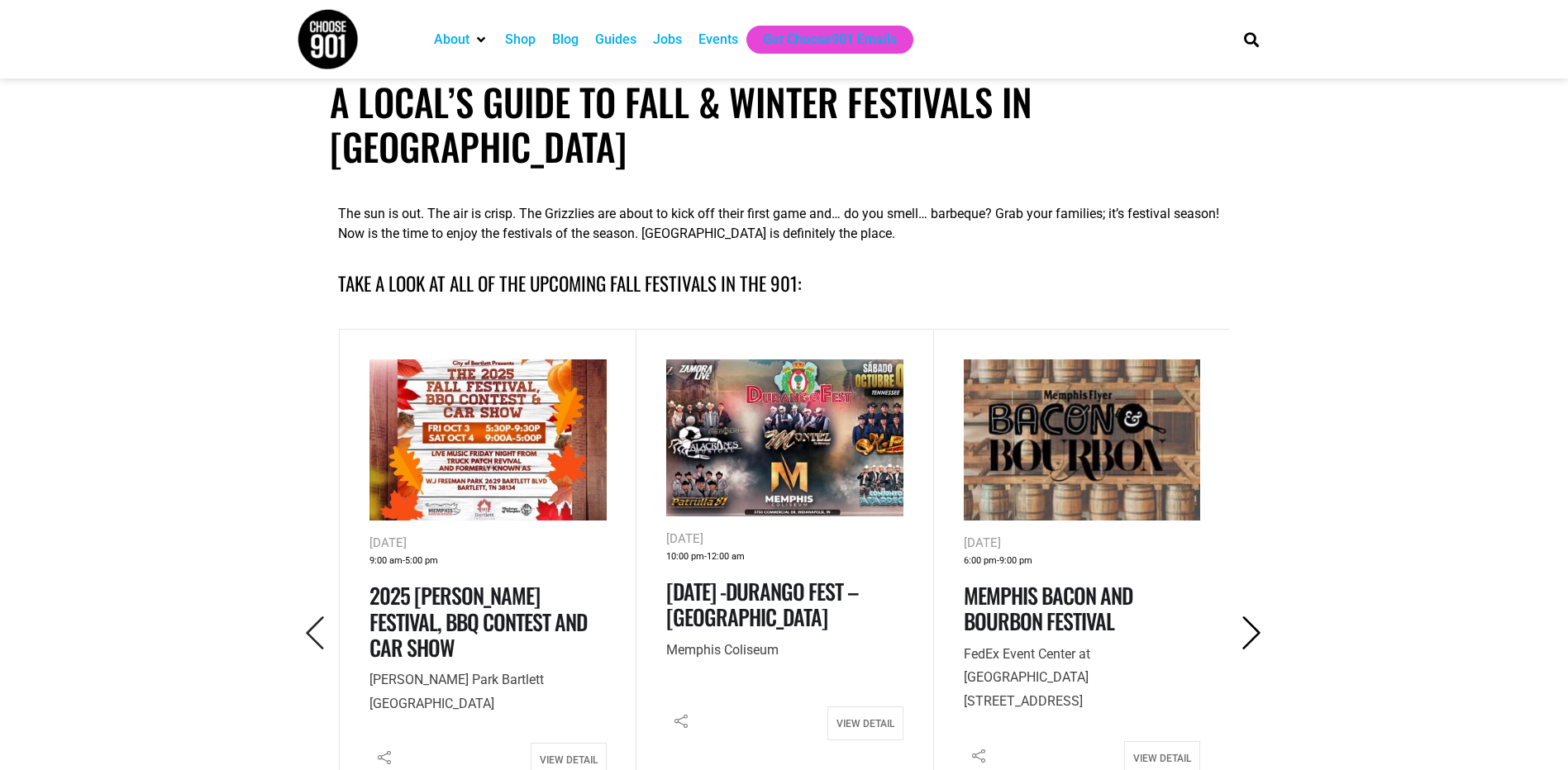
click at [1236, 617] on icon "Next" at bounding box center [1251, 633] width 34 height 34
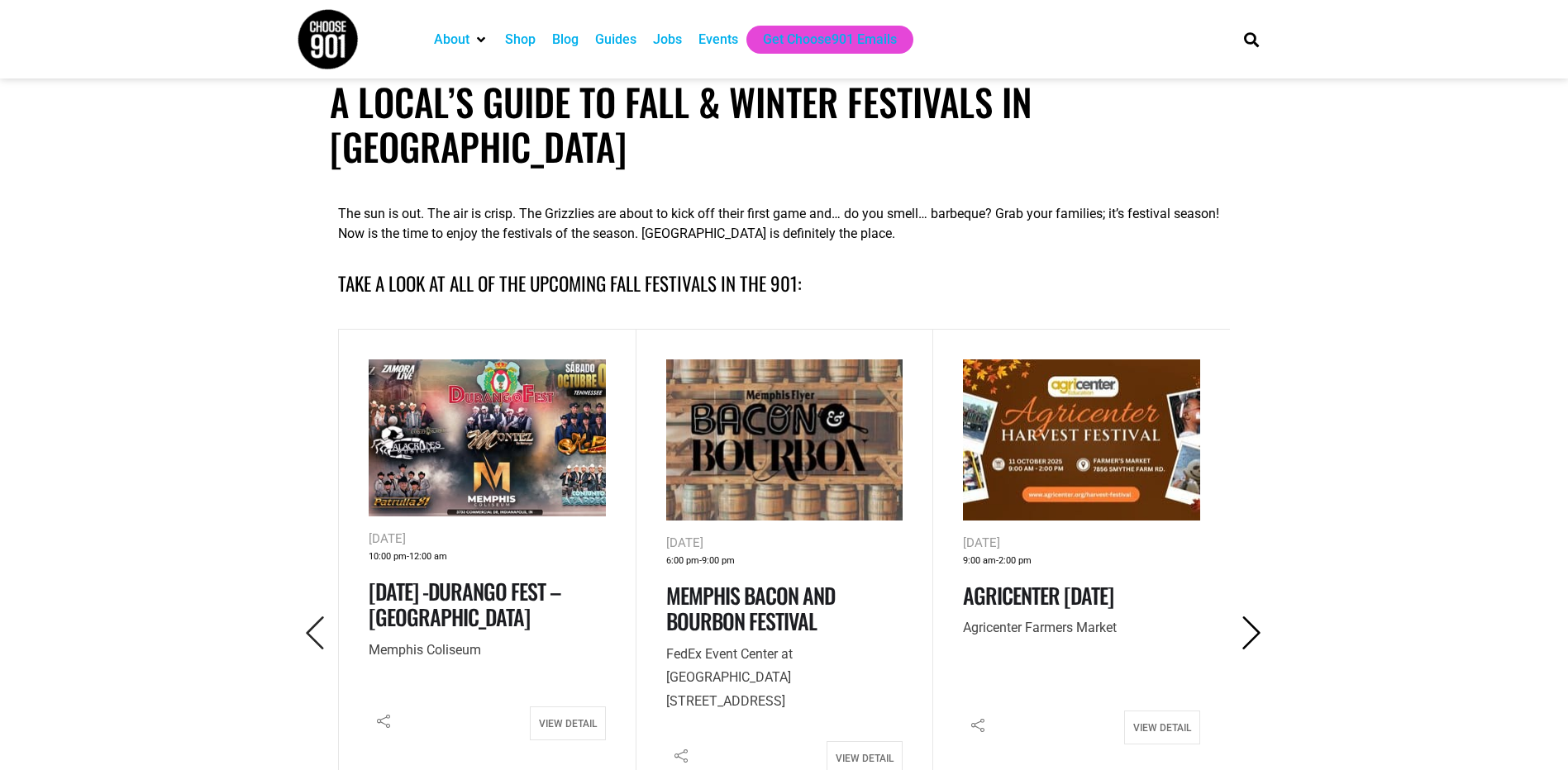
click at [1236, 617] on icon "Next" at bounding box center [1251, 633] width 34 height 34
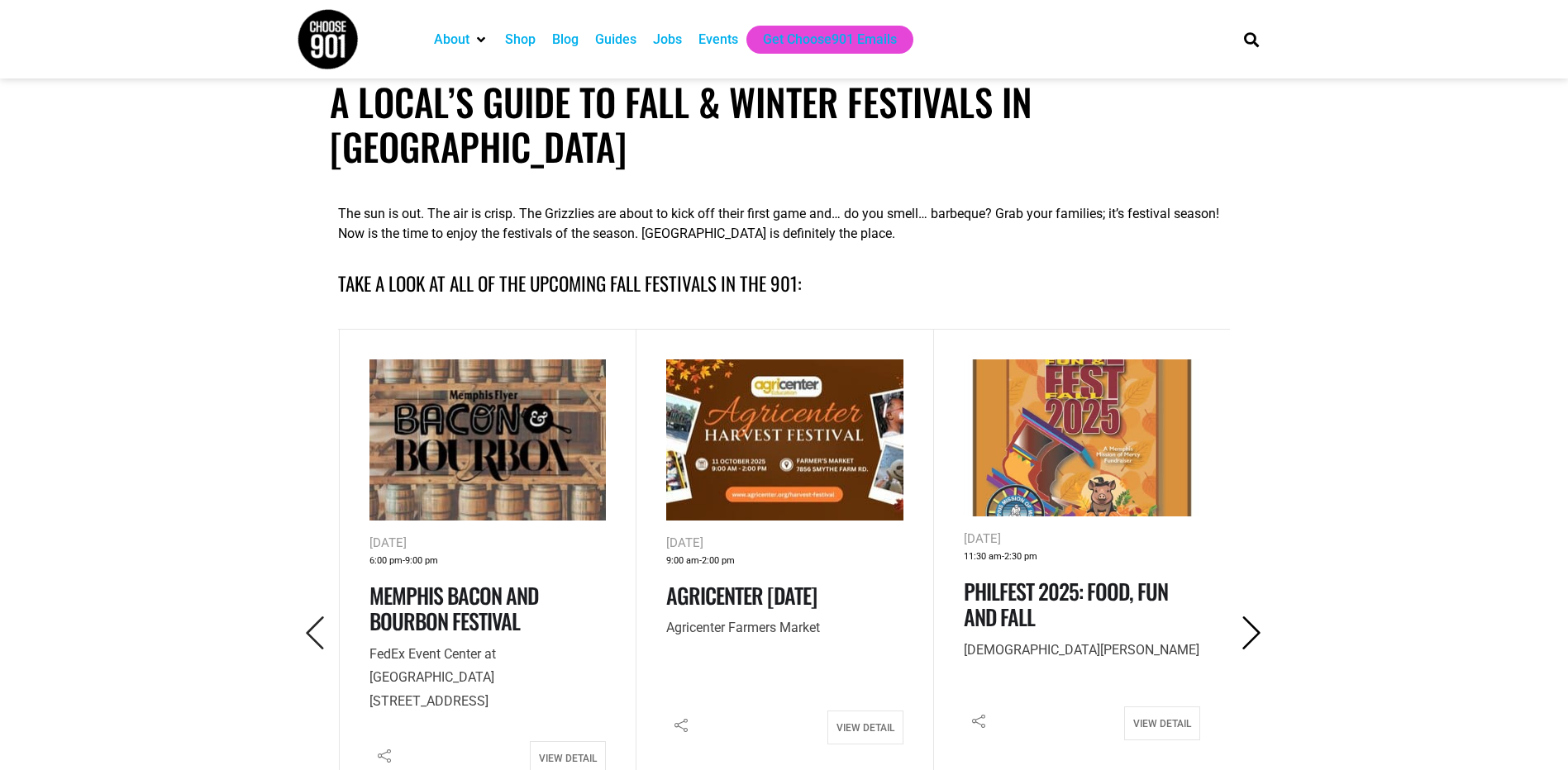
click at [1236, 617] on icon "Next" at bounding box center [1251, 633] width 34 height 34
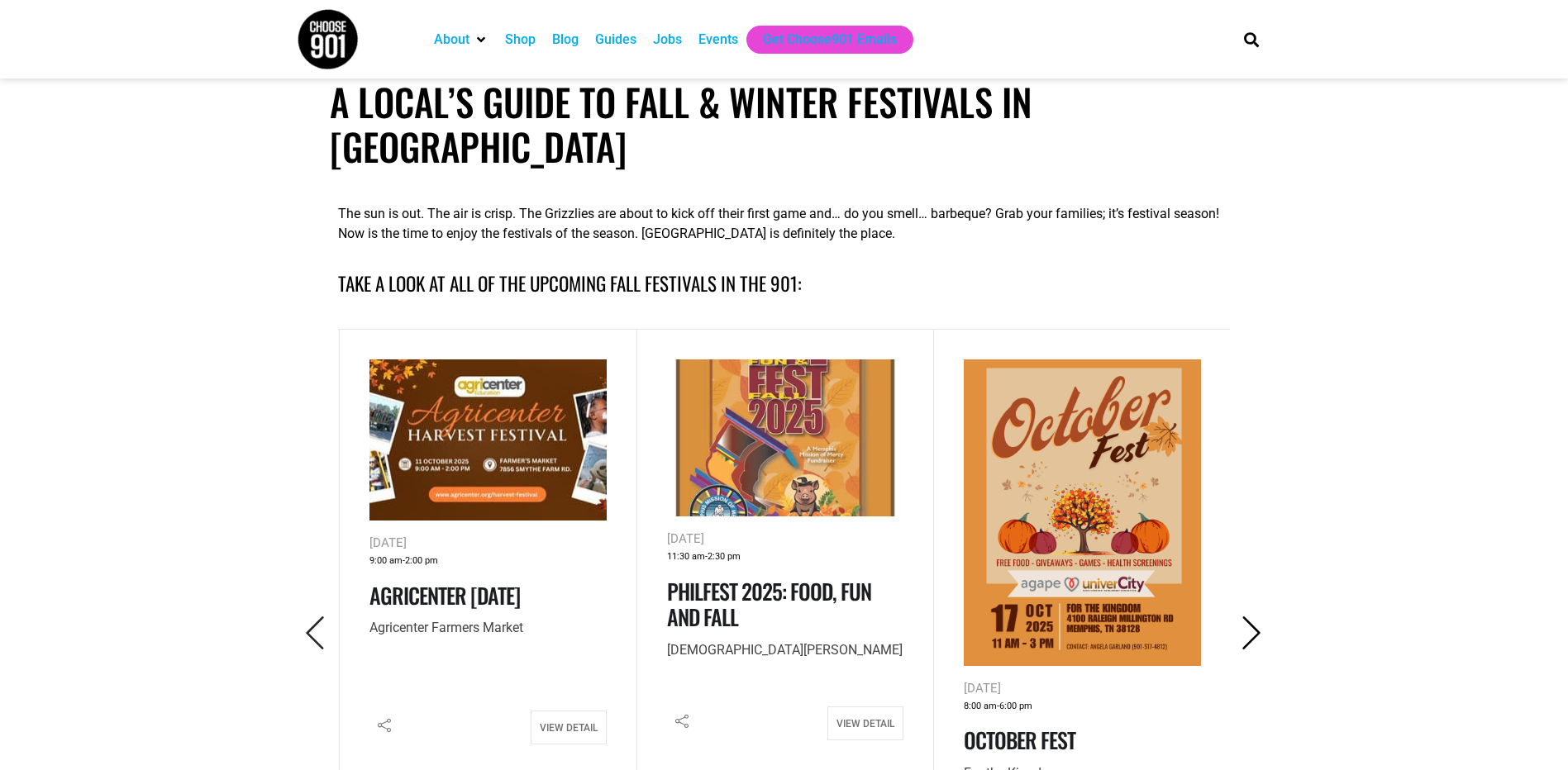
click at [1236, 617] on icon "Next" at bounding box center [1251, 633] width 34 height 34
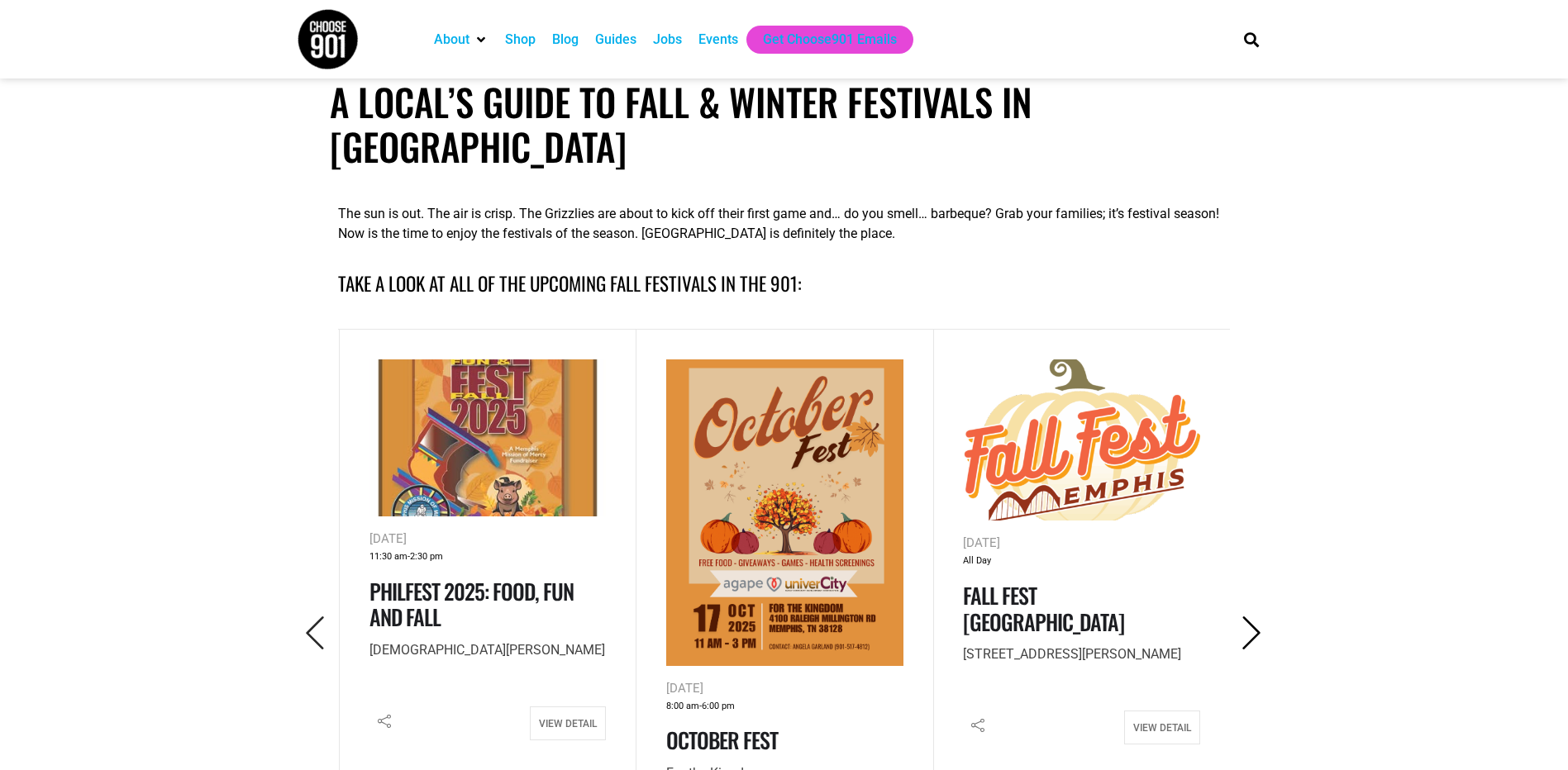
click at [1236, 617] on icon "Next" at bounding box center [1251, 633] width 34 height 34
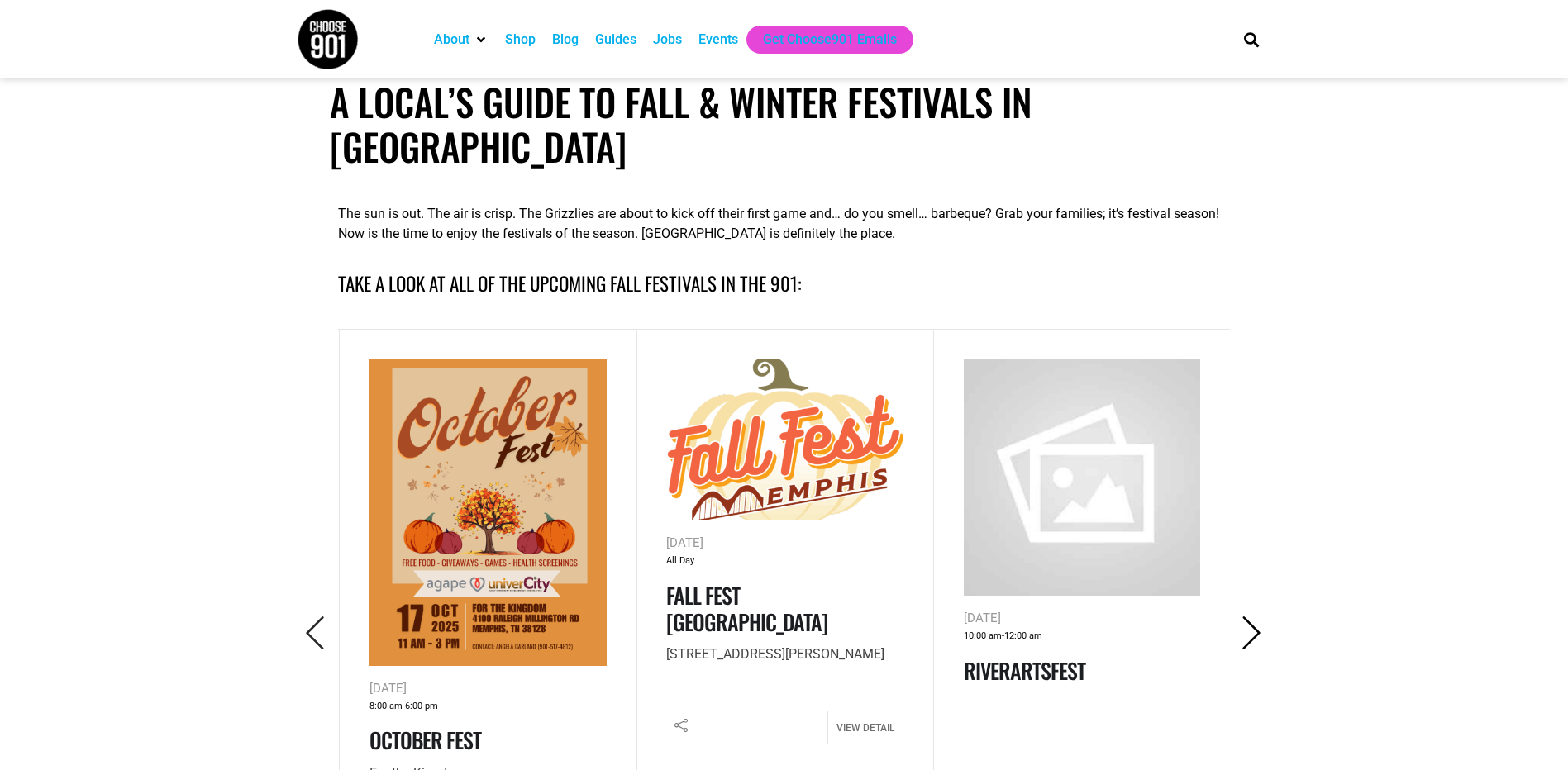
click at [1236, 617] on icon "Next" at bounding box center [1251, 633] width 34 height 34
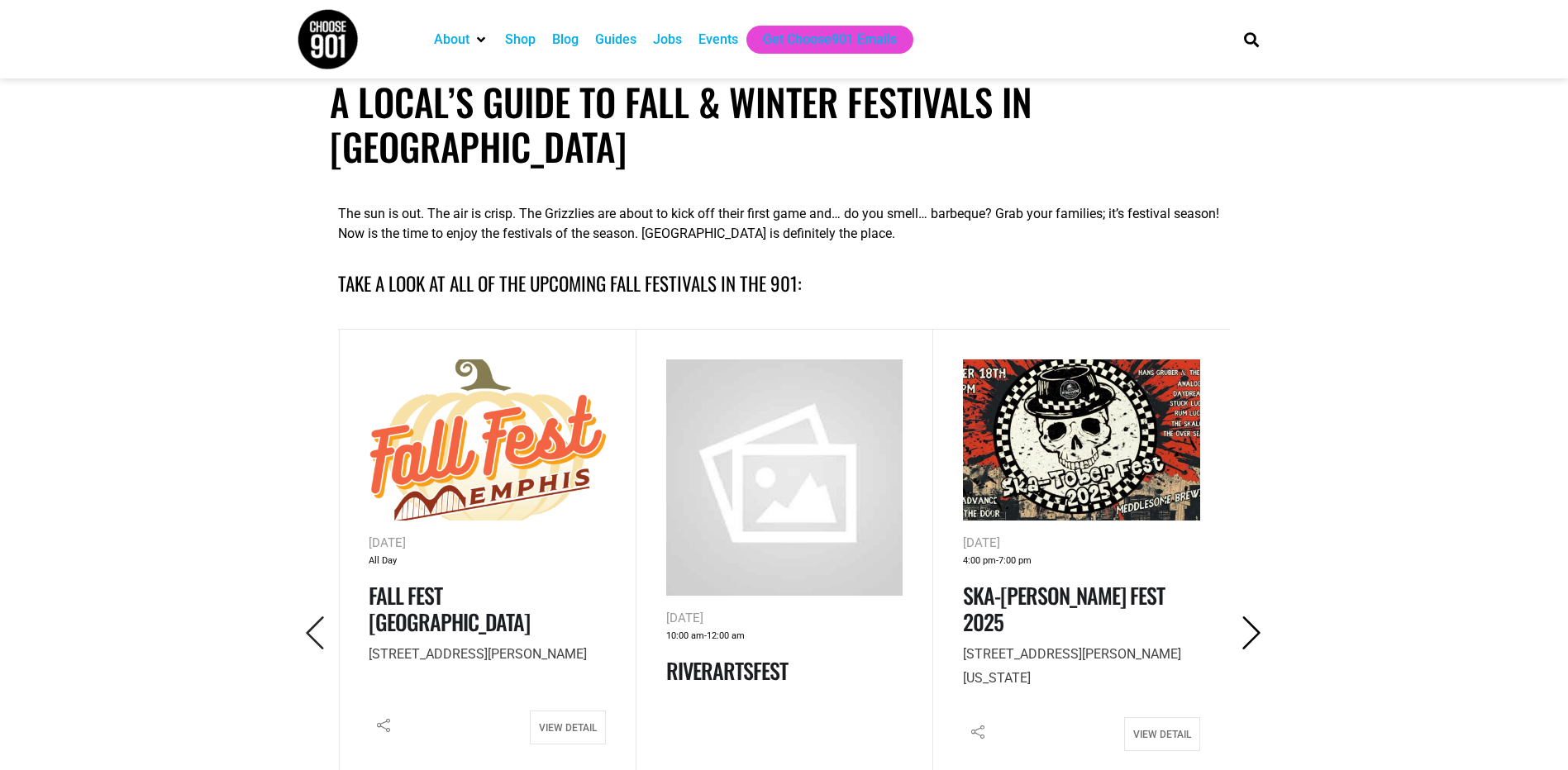
click at [1236, 617] on icon "Next" at bounding box center [1251, 633] width 34 height 34
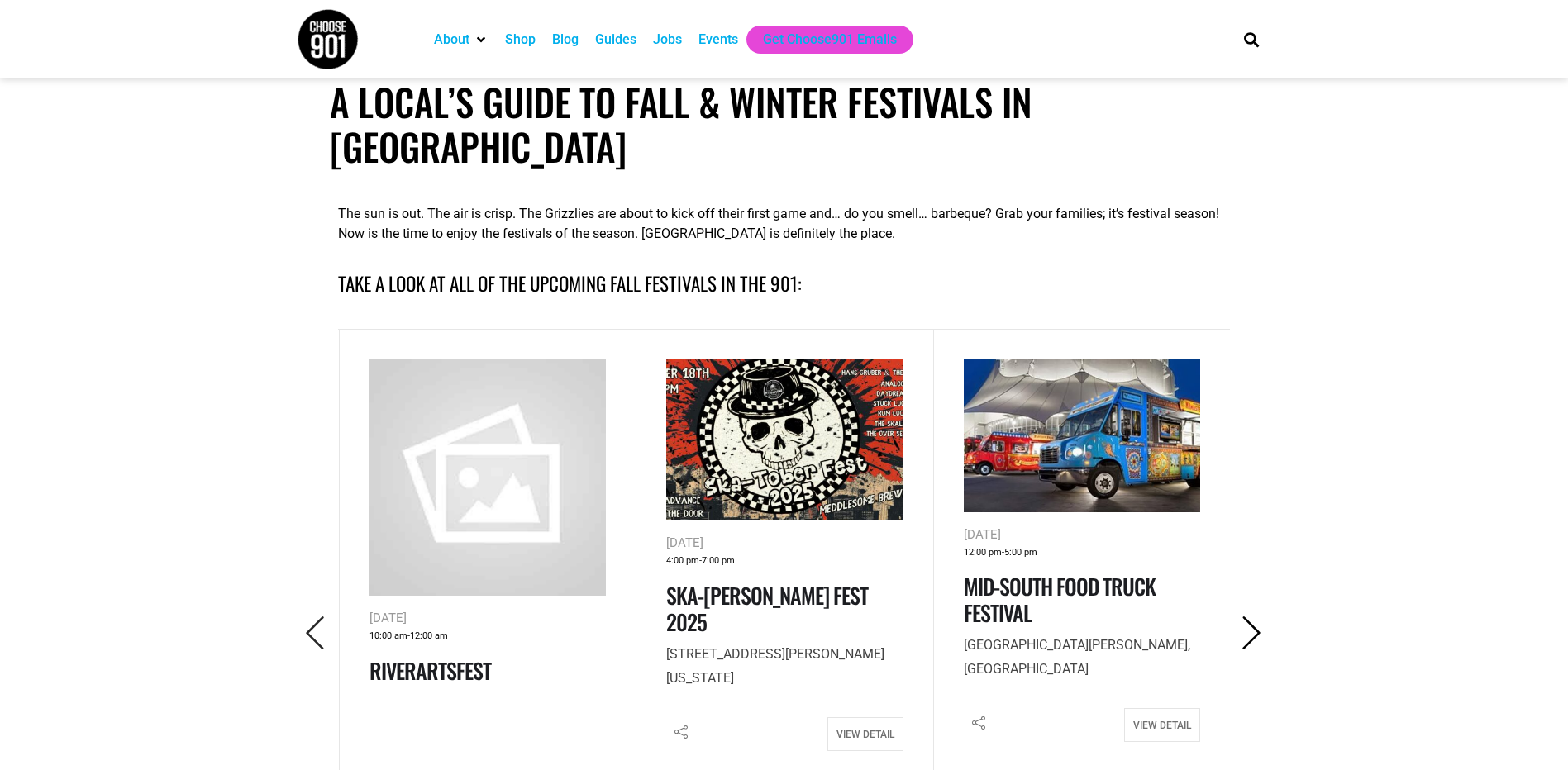
click at [1236, 617] on icon "Next" at bounding box center [1251, 633] width 34 height 34
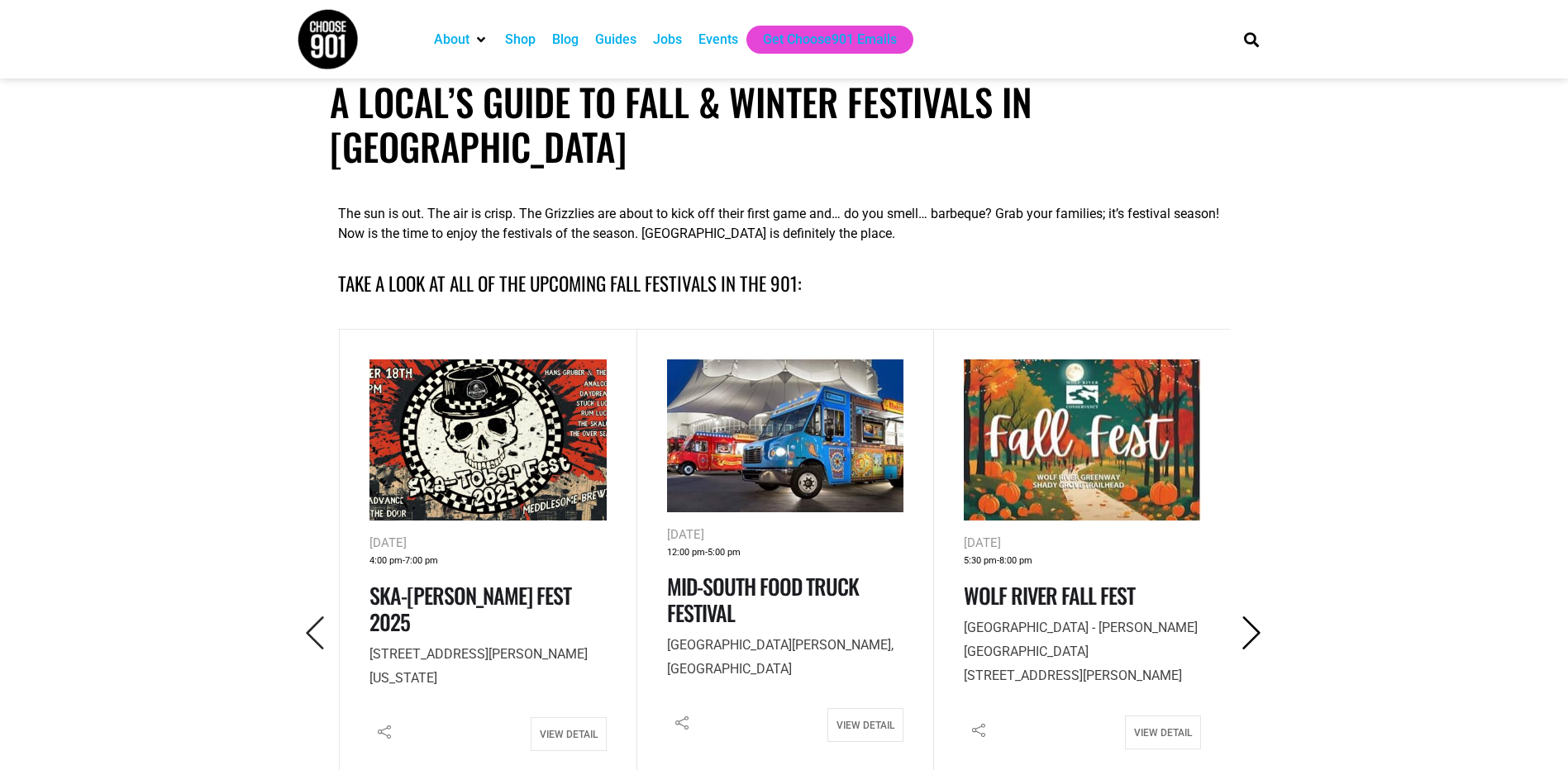
click at [1236, 617] on icon "Next" at bounding box center [1251, 633] width 34 height 34
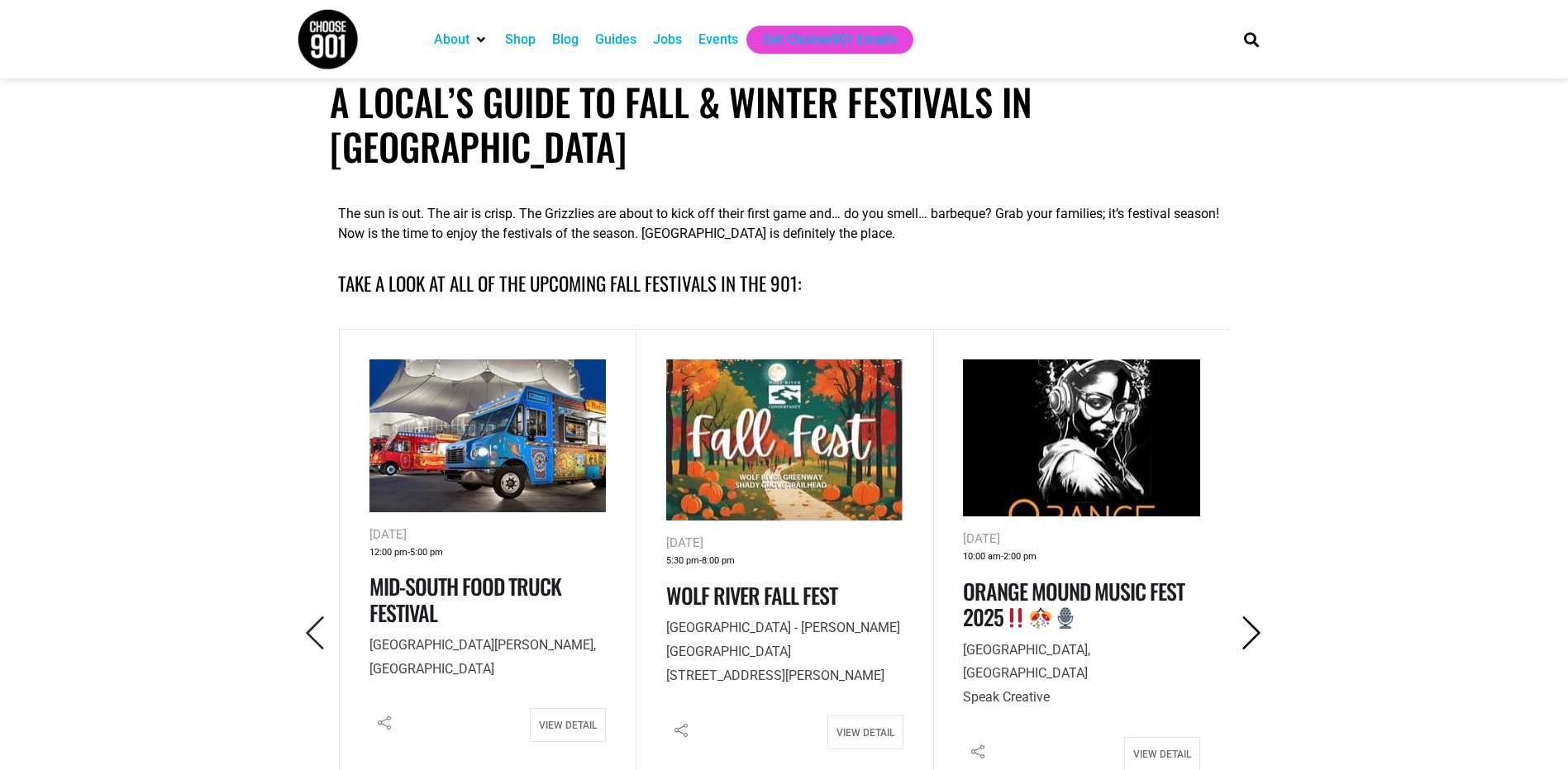
click at [1236, 617] on icon "Next" at bounding box center [1251, 633] width 34 height 34
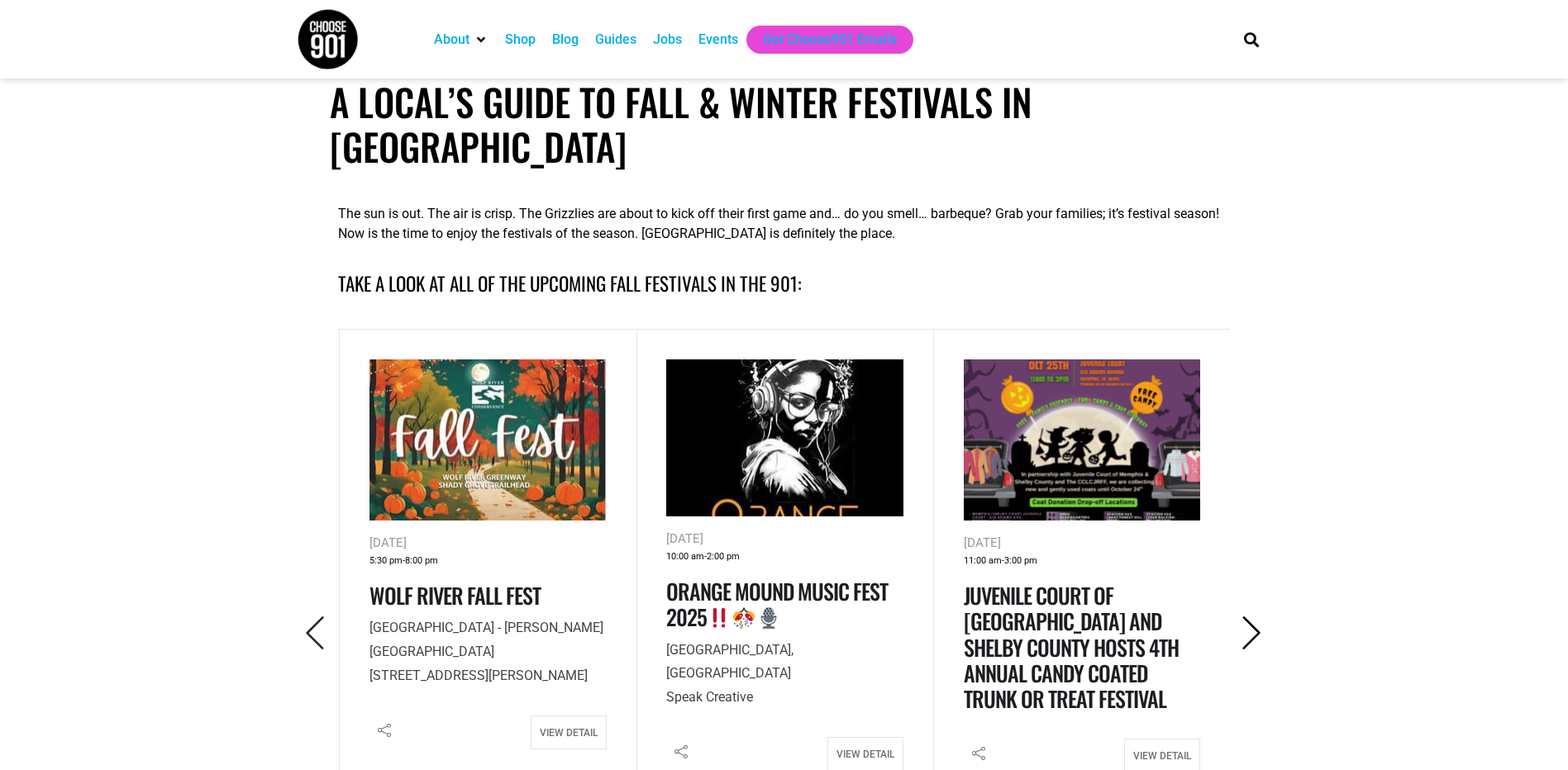
click at [1236, 617] on icon "Next" at bounding box center [1251, 633] width 34 height 34
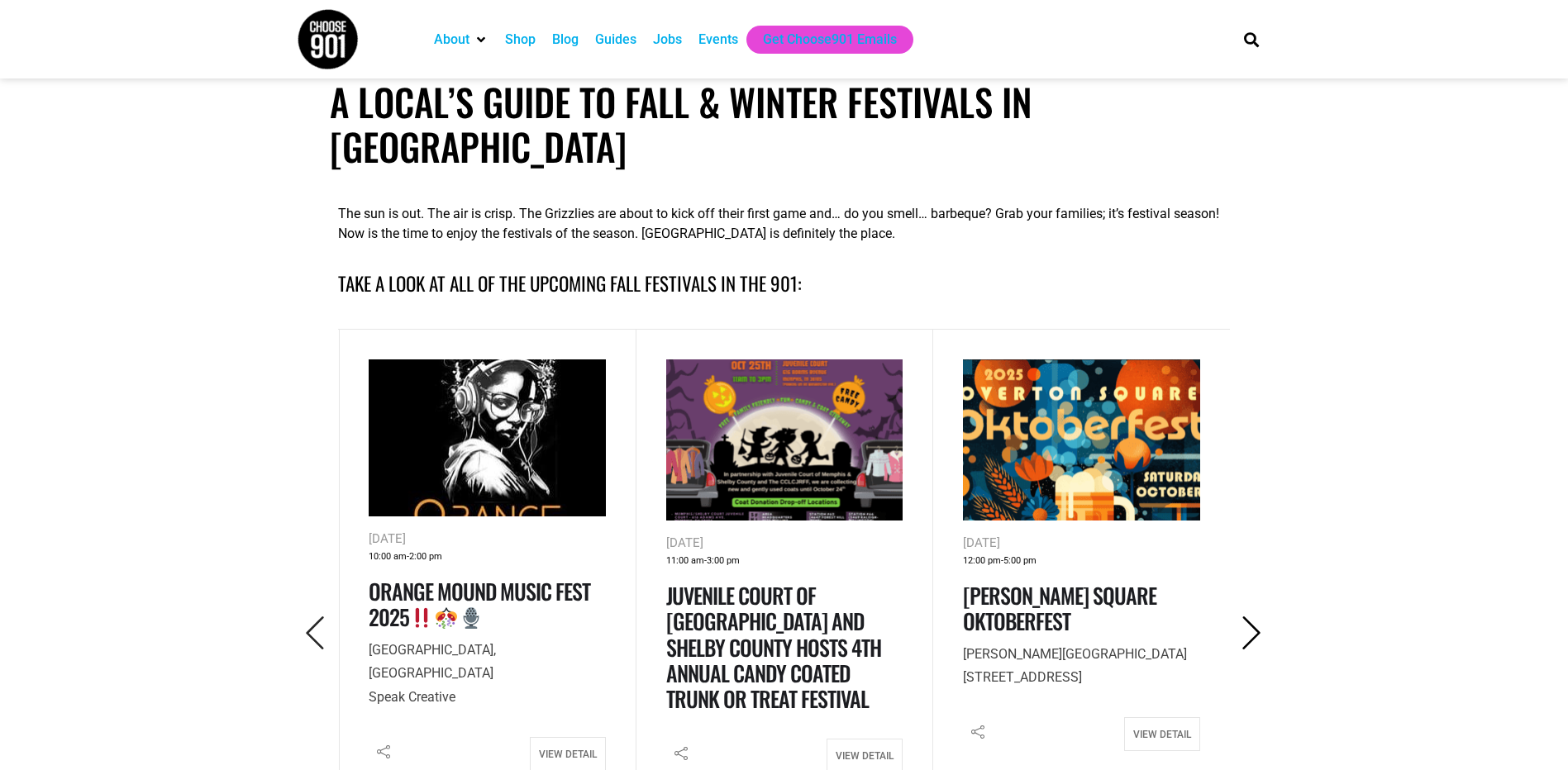
click at [1237, 617] on icon "Next" at bounding box center [1251, 633] width 34 height 34
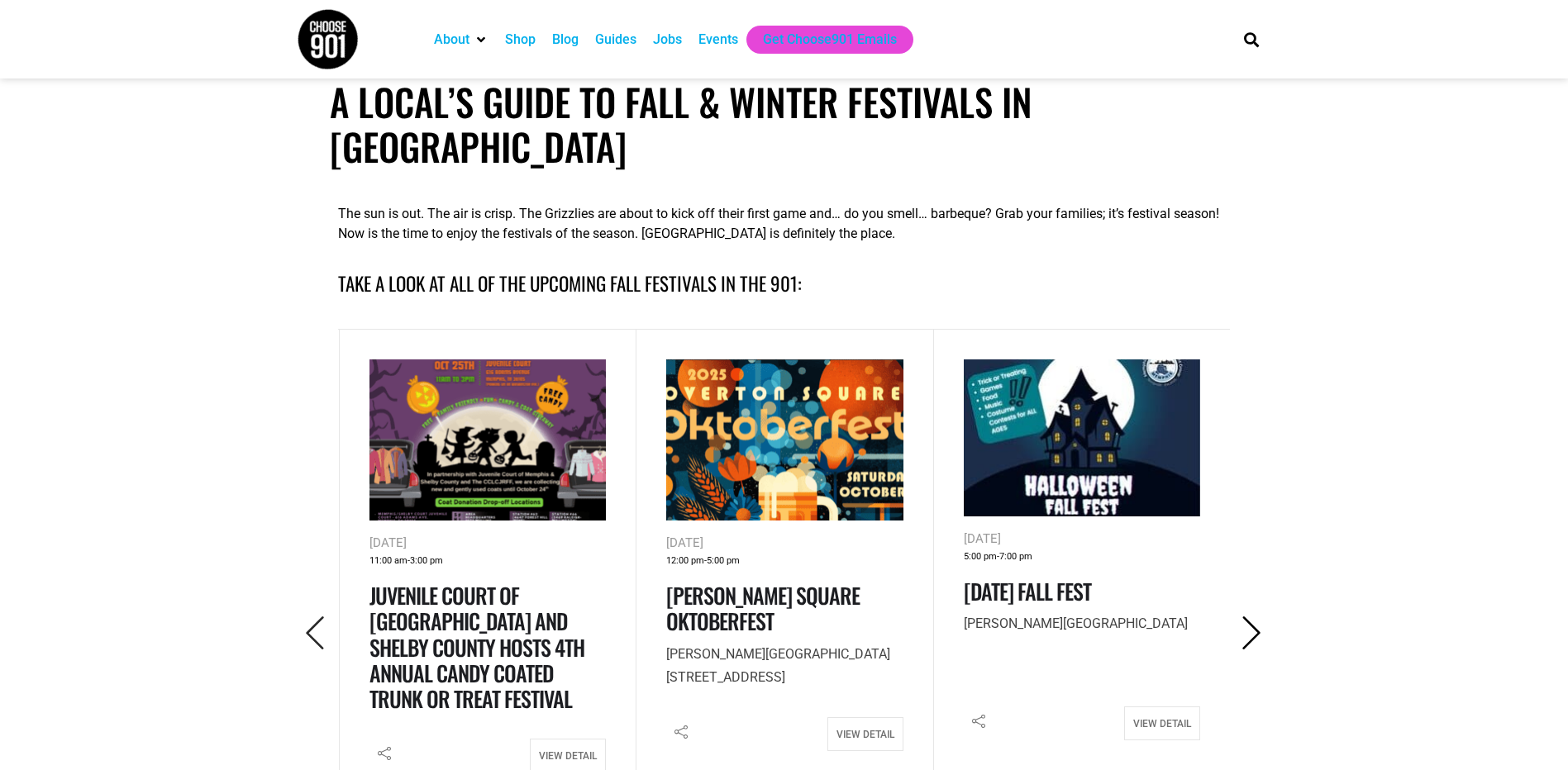
click at [1237, 617] on icon "Next" at bounding box center [1251, 633] width 34 height 34
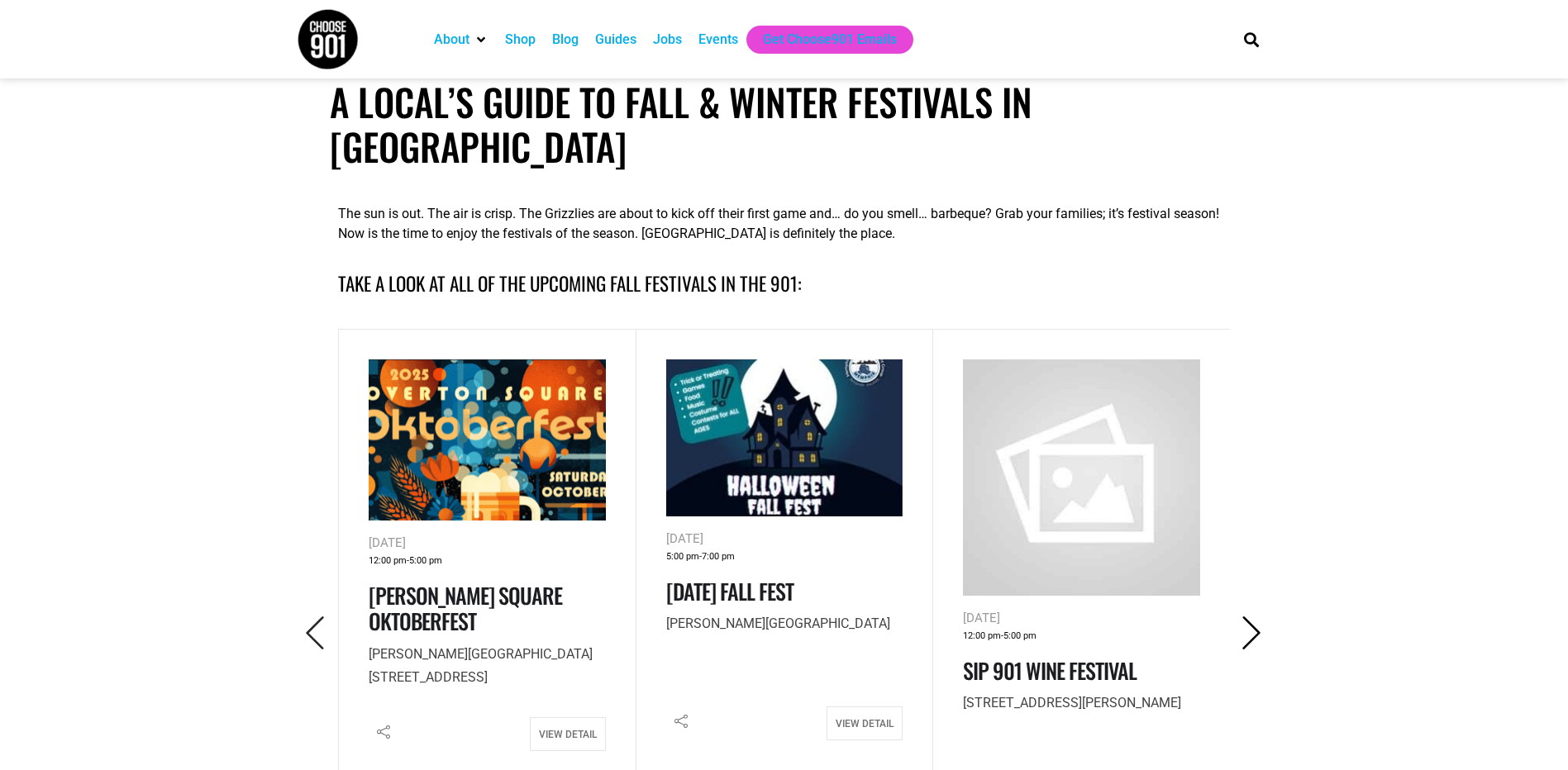
click at [1237, 617] on icon "Next" at bounding box center [1251, 633] width 34 height 34
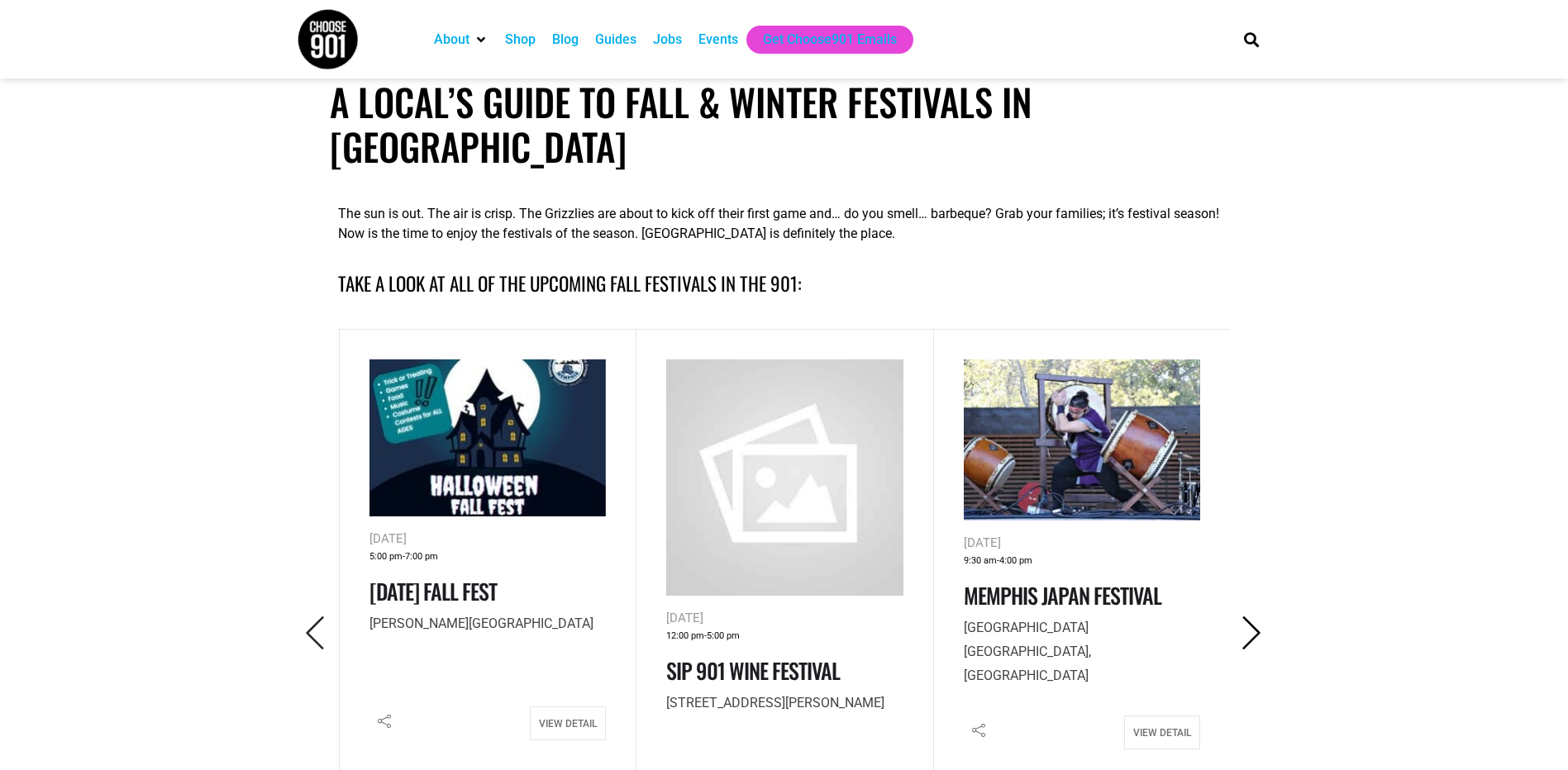
click at [1237, 617] on icon "Next" at bounding box center [1251, 633] width 34 height 34
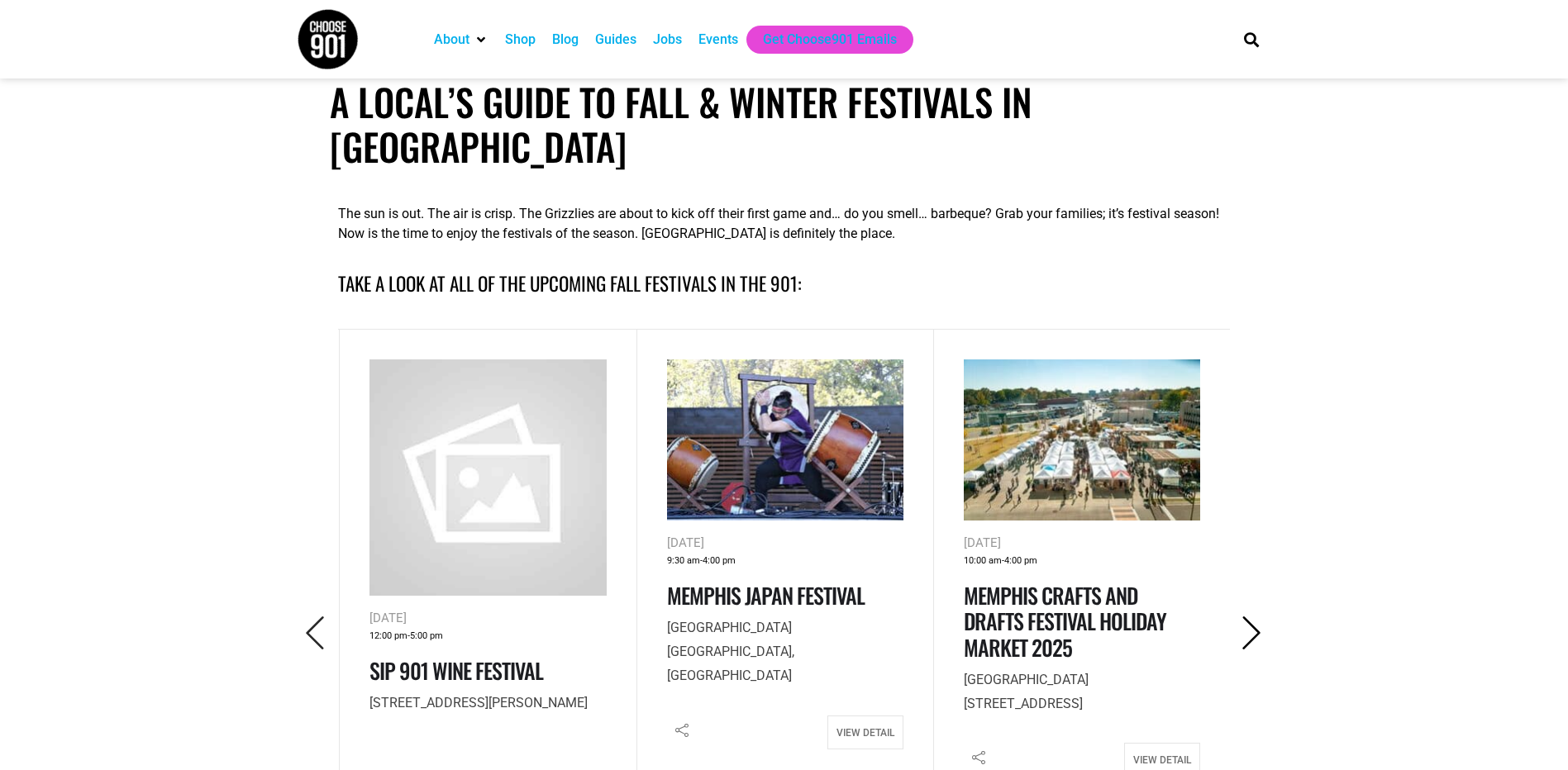
click at [1237, 617] on icon "Next" at bounding box center [1251, 633] width 34 height 34
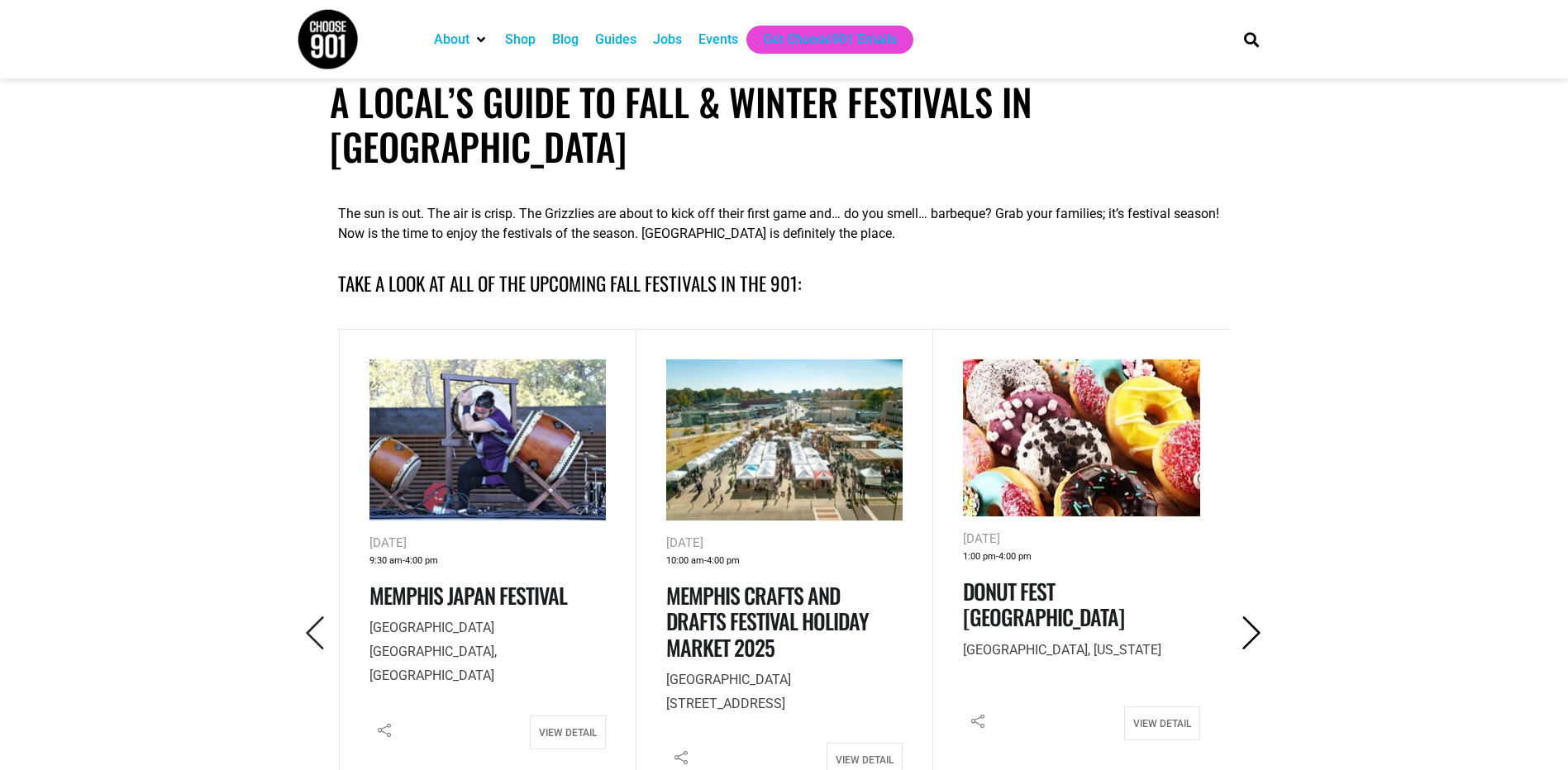
click at [1237, 617] on icon "Next" at bounding box center [1251, 633] width 34 height 34
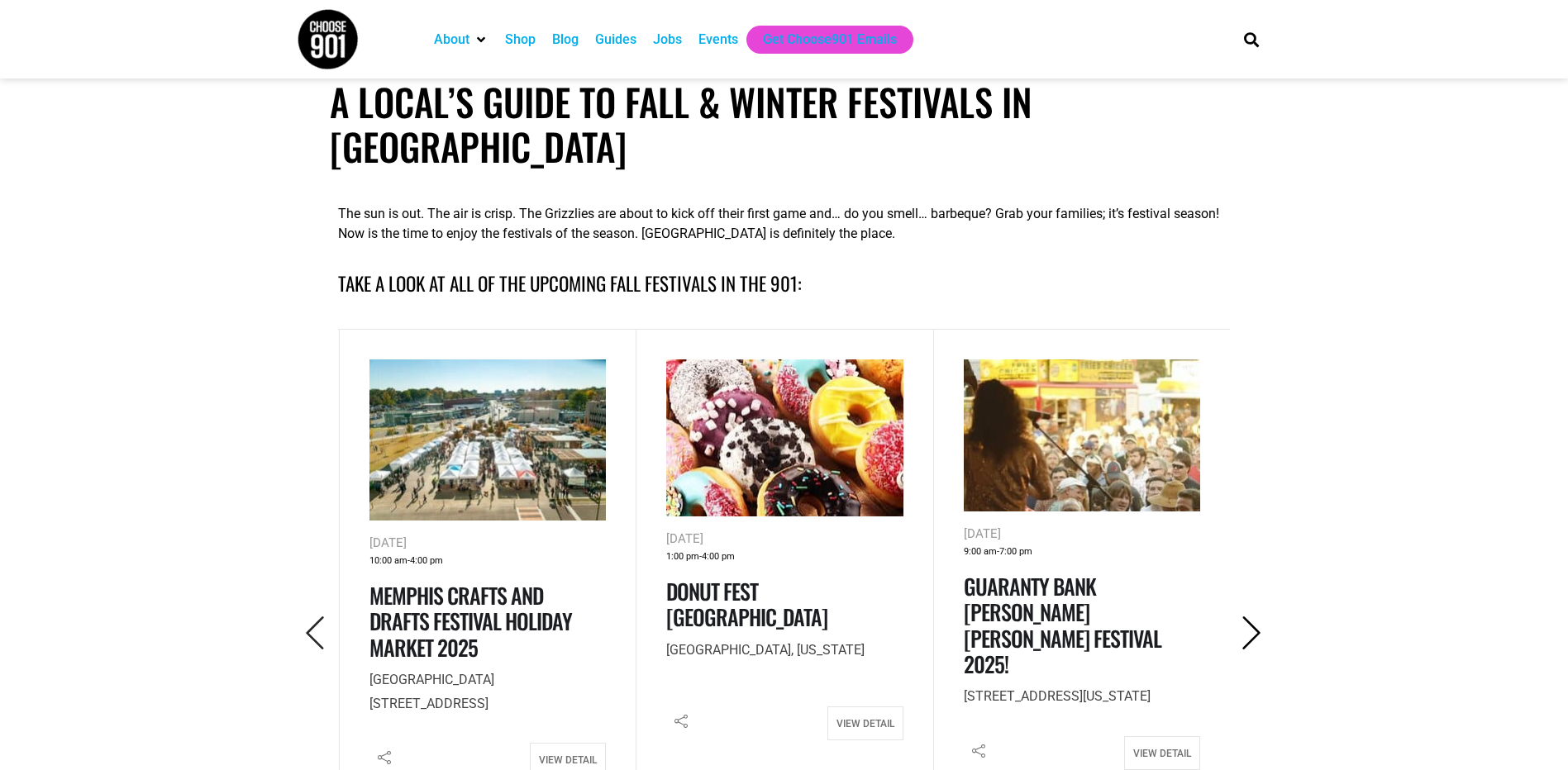
click at [1237, 617] on icon "Next" at bounding box center [1251, 633] width 34 height 34
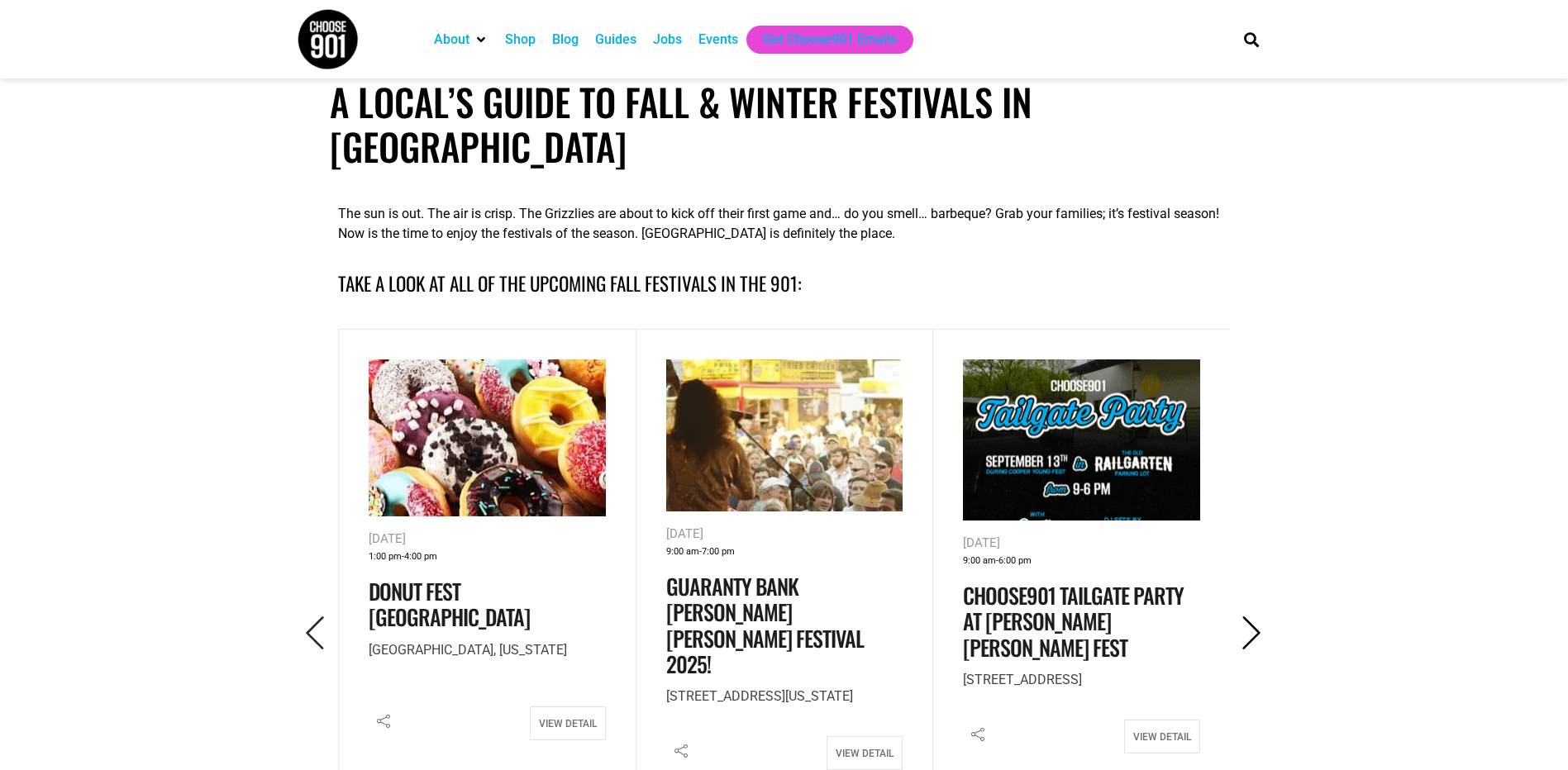
click at [1237, 617] on icon "Next" at bounding box center [1251, 633] width 34 height 34
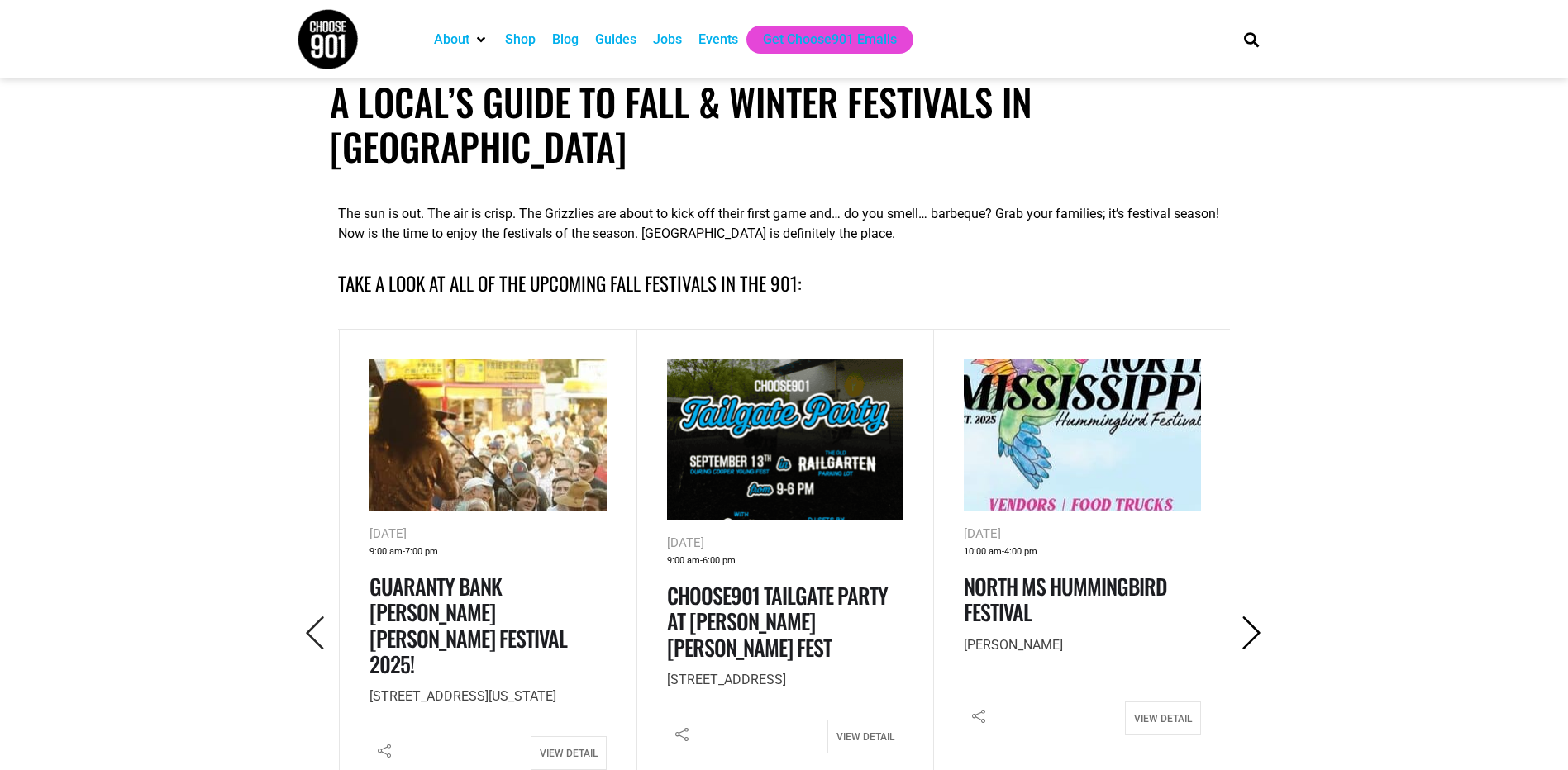
click at [1237, 617] on icon "Next" at bounding box center [1251, 633] width 34 height 34
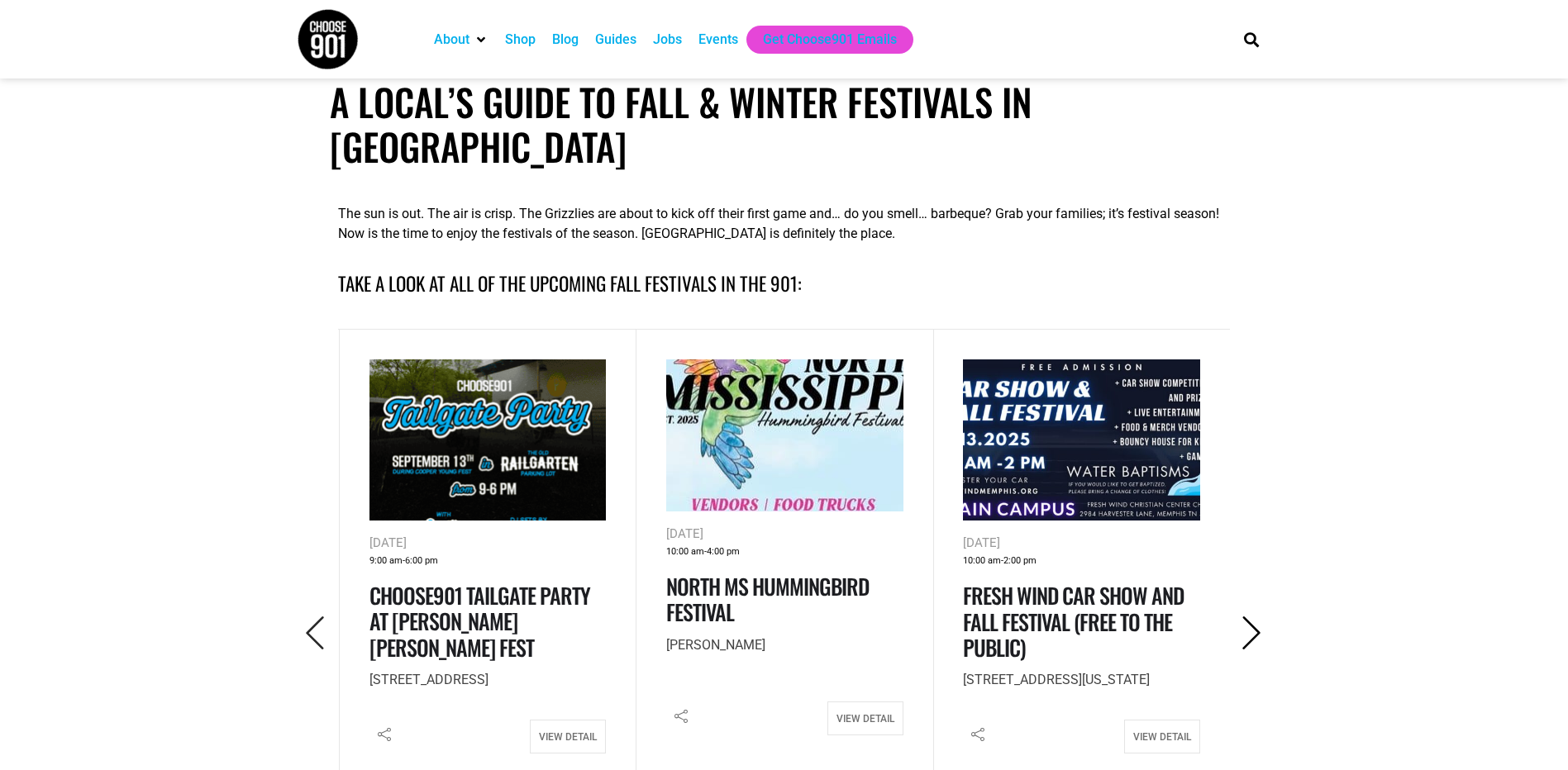
click at [1237, 617] on icon "Next" at bounding box center [1251, 633] width 34 height 34
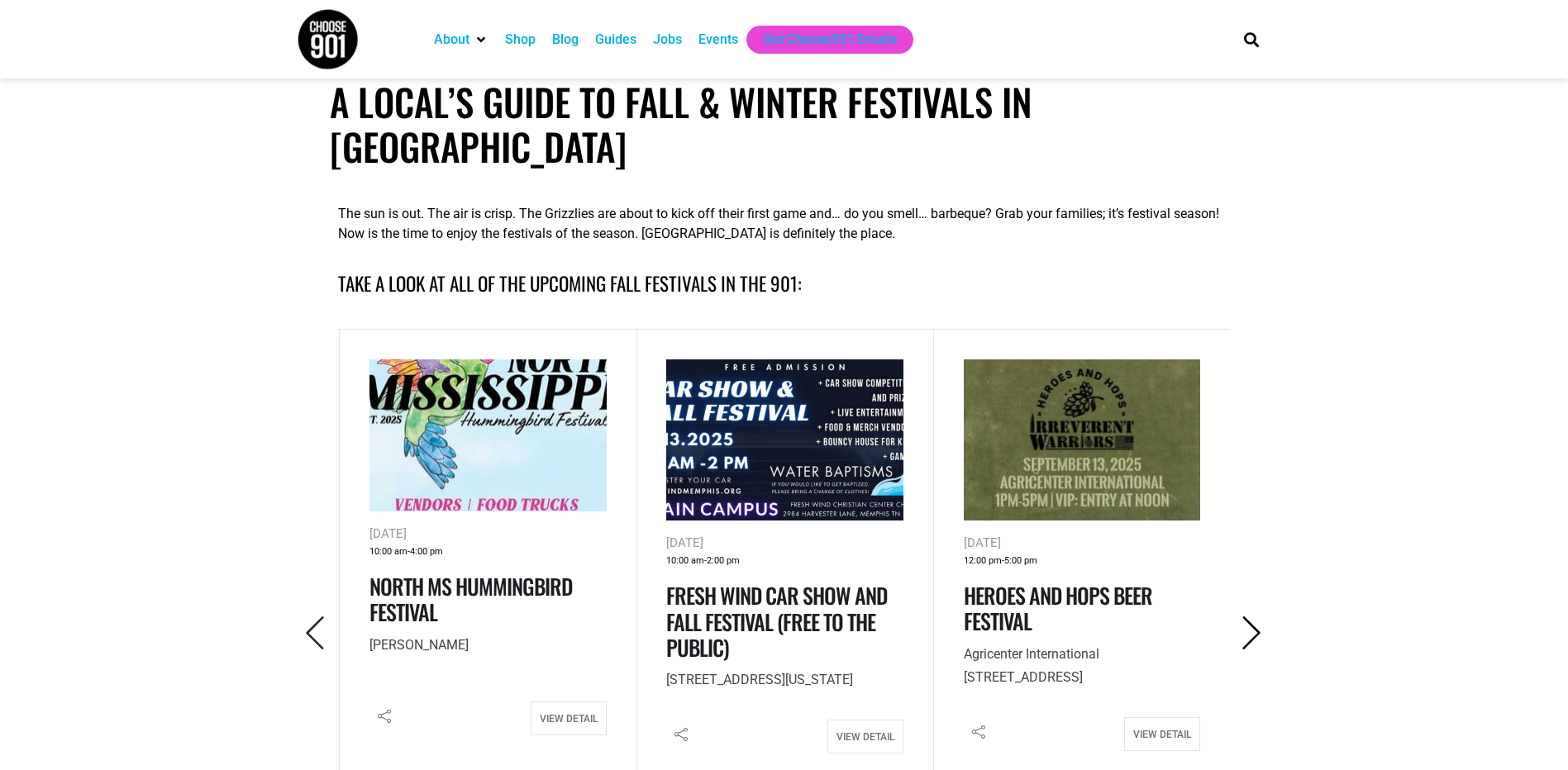
click at [1237, 617] on icon "Next" at bounding box center [1251, 633] width 34 height 34
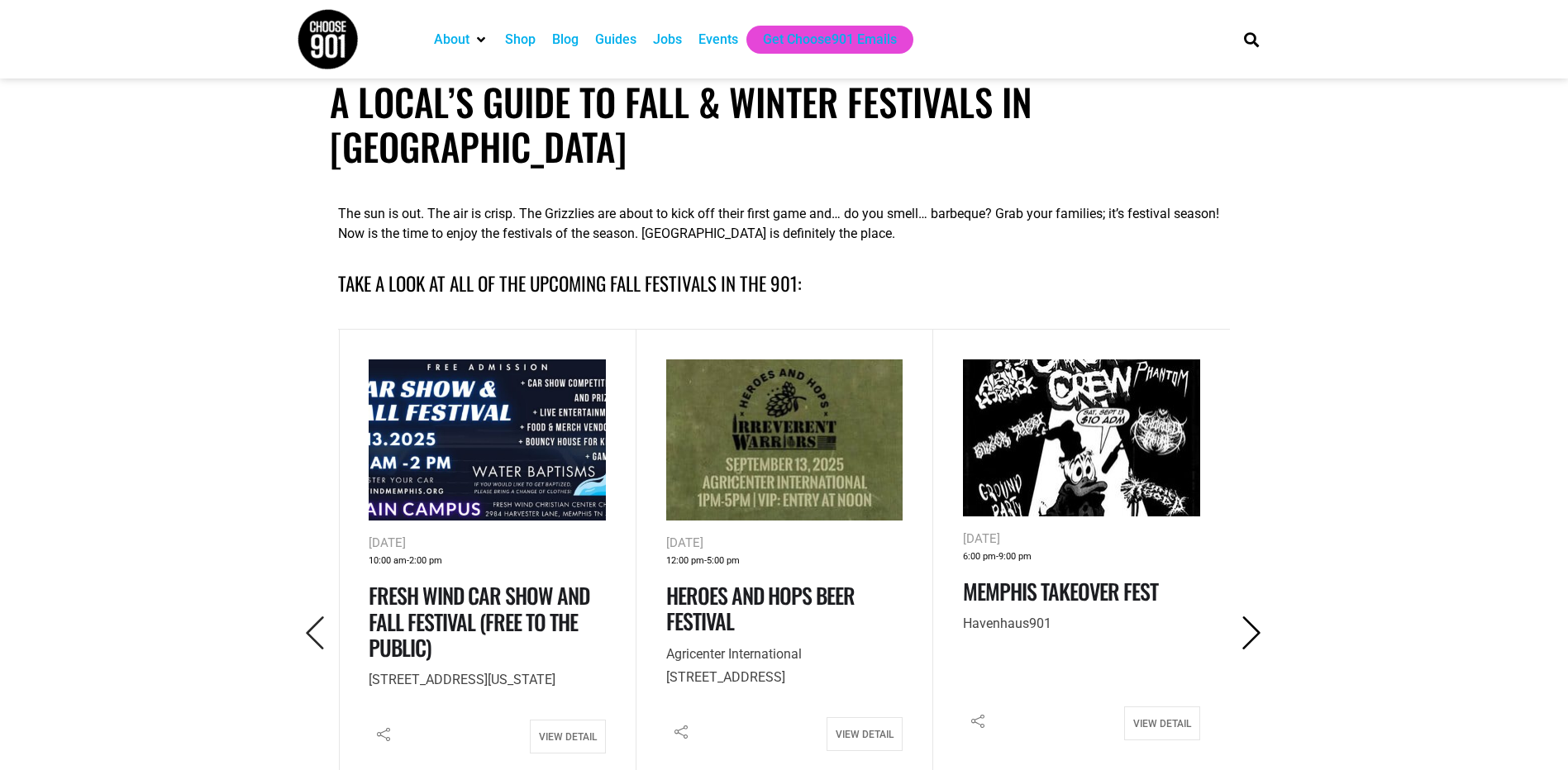
click at [1237, 617] on icon "Next" at bounding box center [1251, 633] width 34 height 34
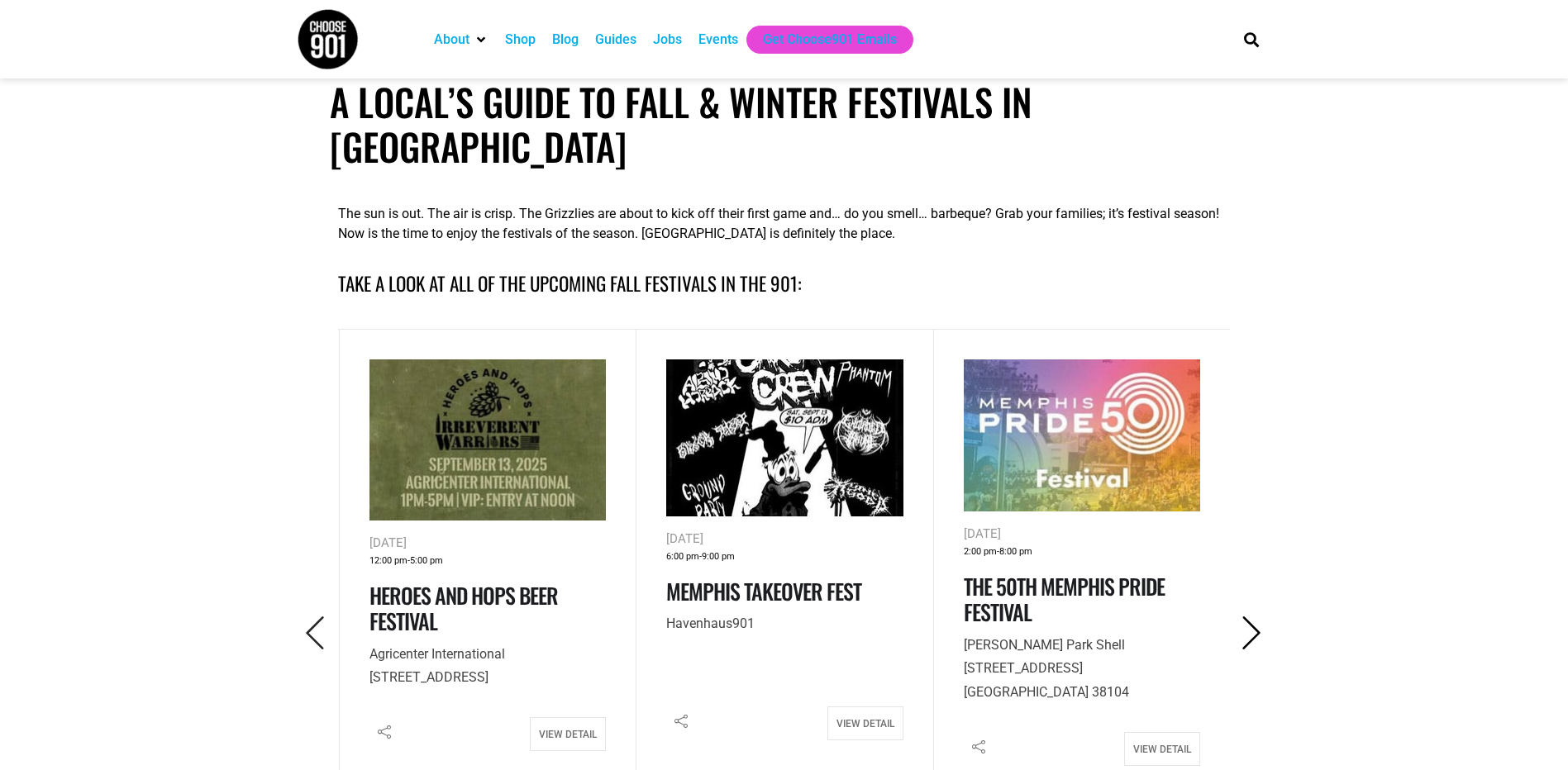
click at [1237, 617] on icon "Next" at bounding box center [1251, 633] width 34 height 34
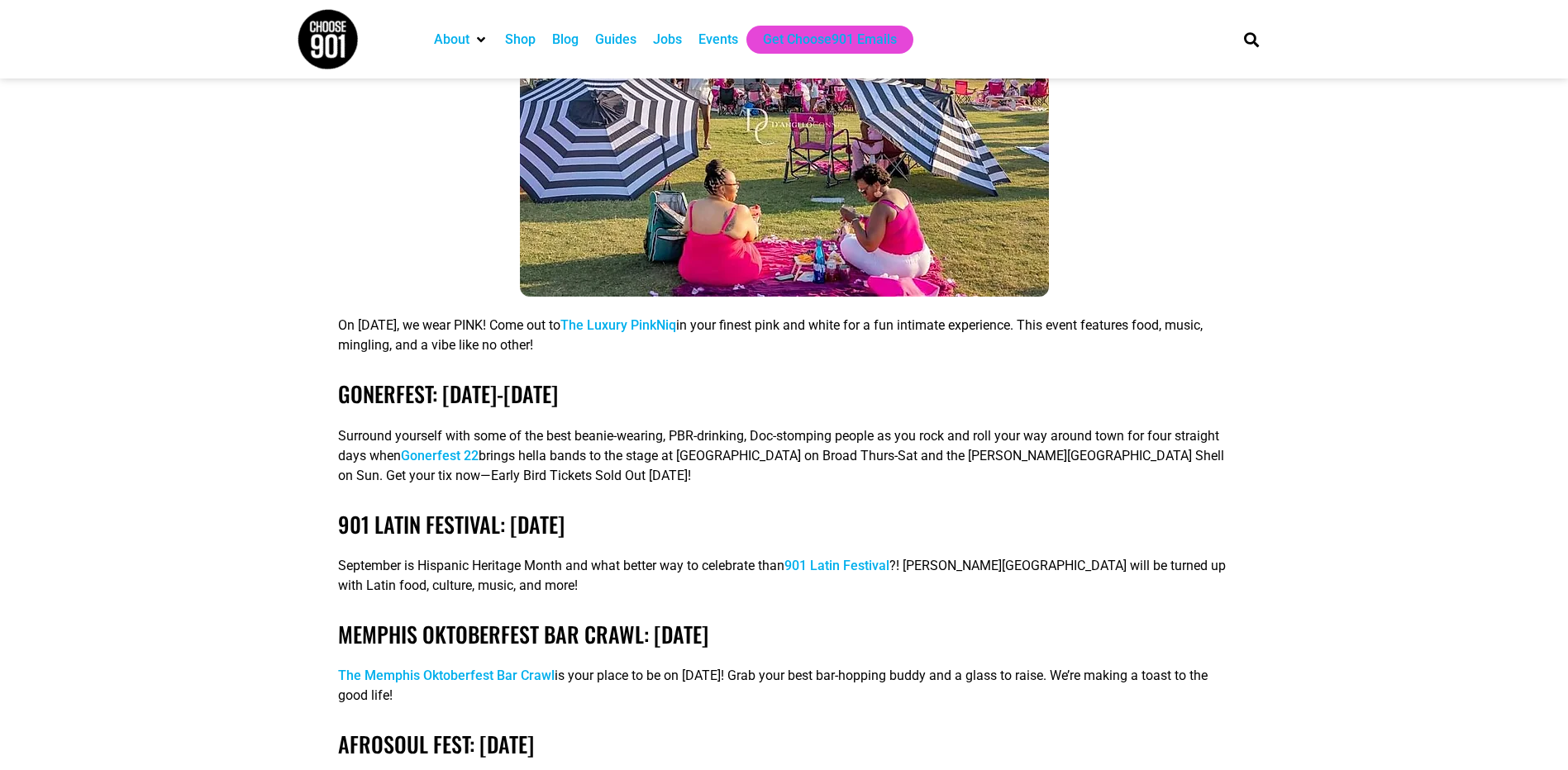
scroll to position [2727, 0]
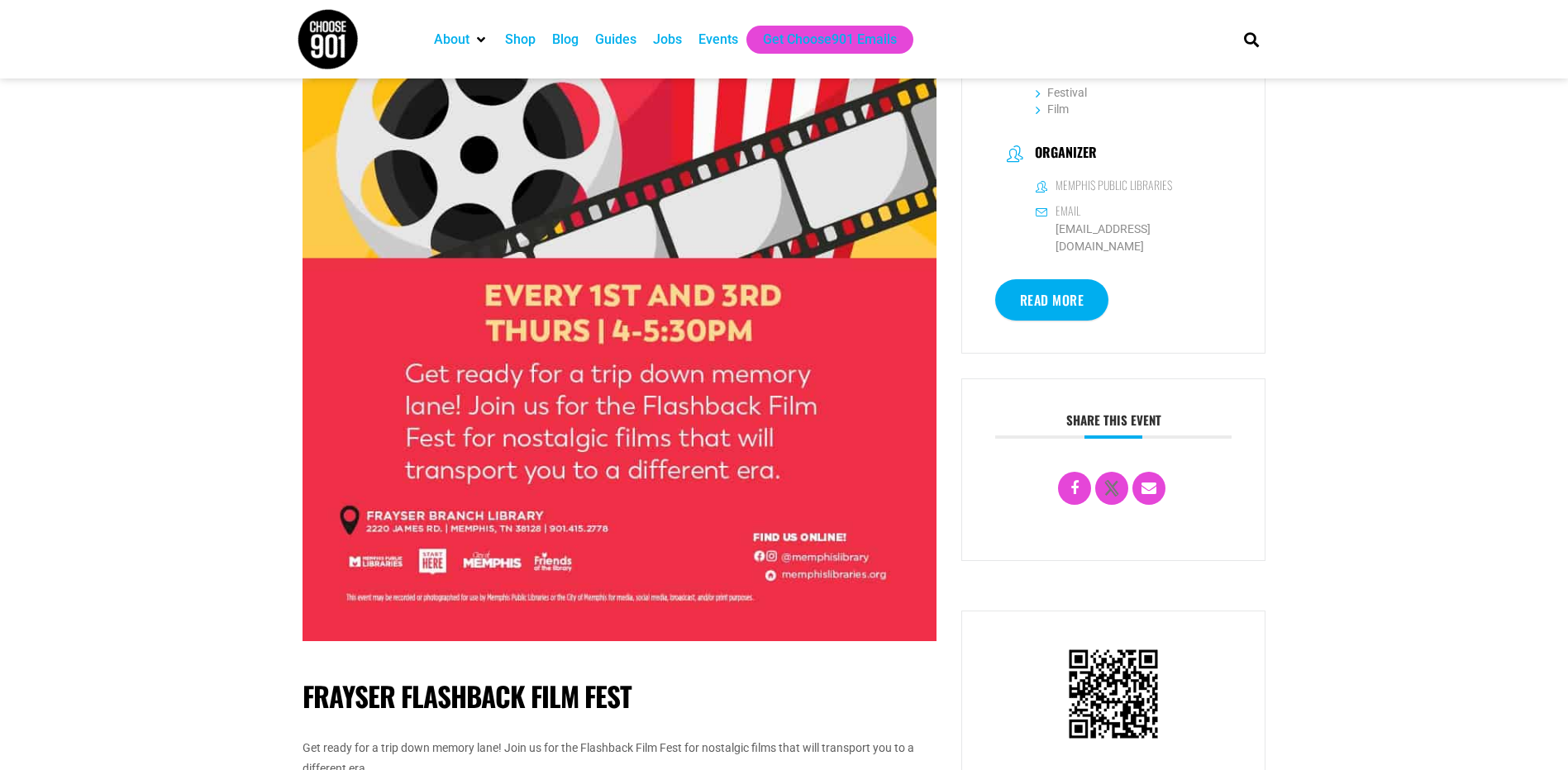
scroll to position [305, 0]
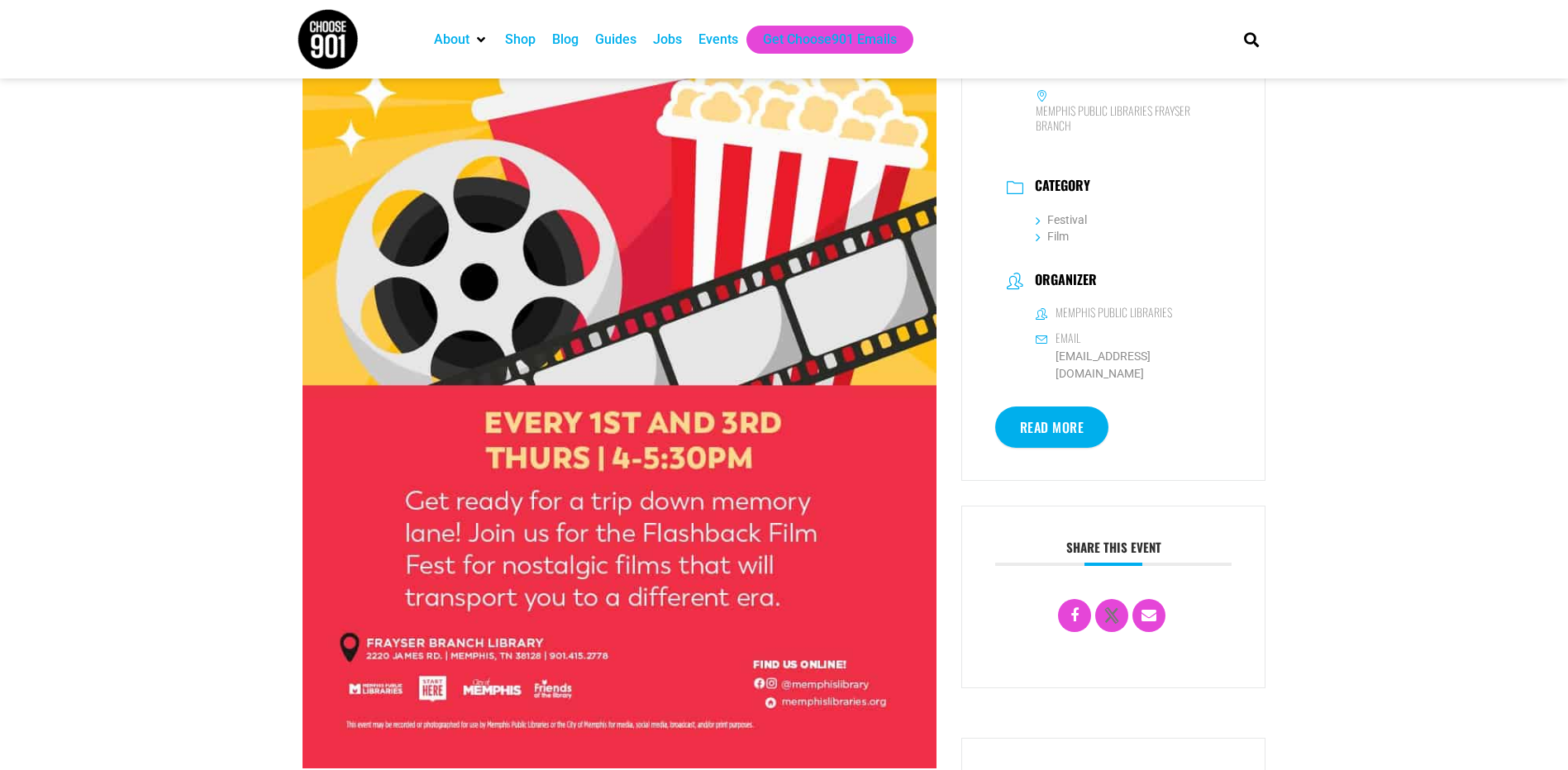
click at [1093, 418] on link "Read More" at bounding box center [1053, 428] width 114 height 41
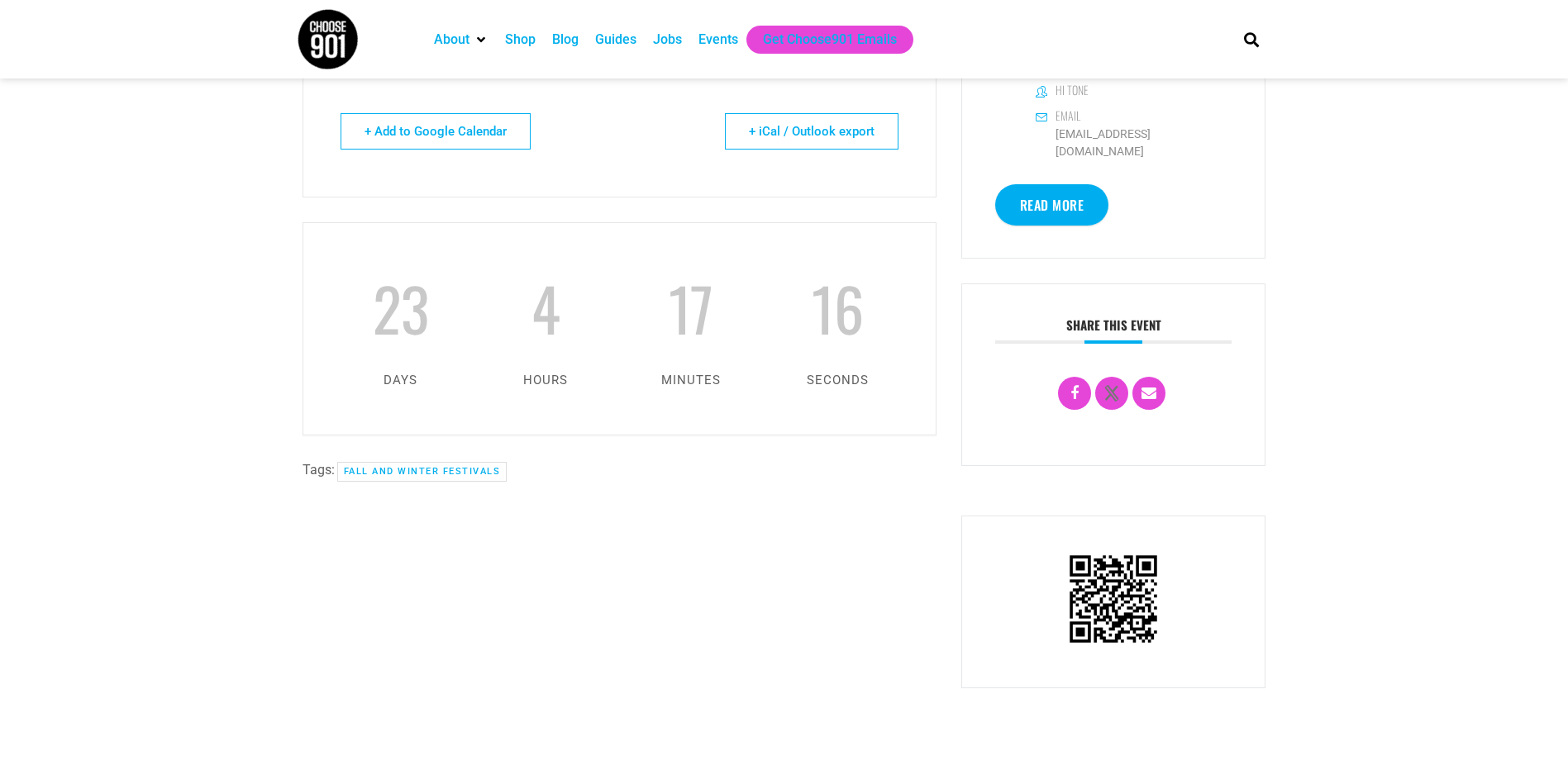
scroll to position [165, 0]
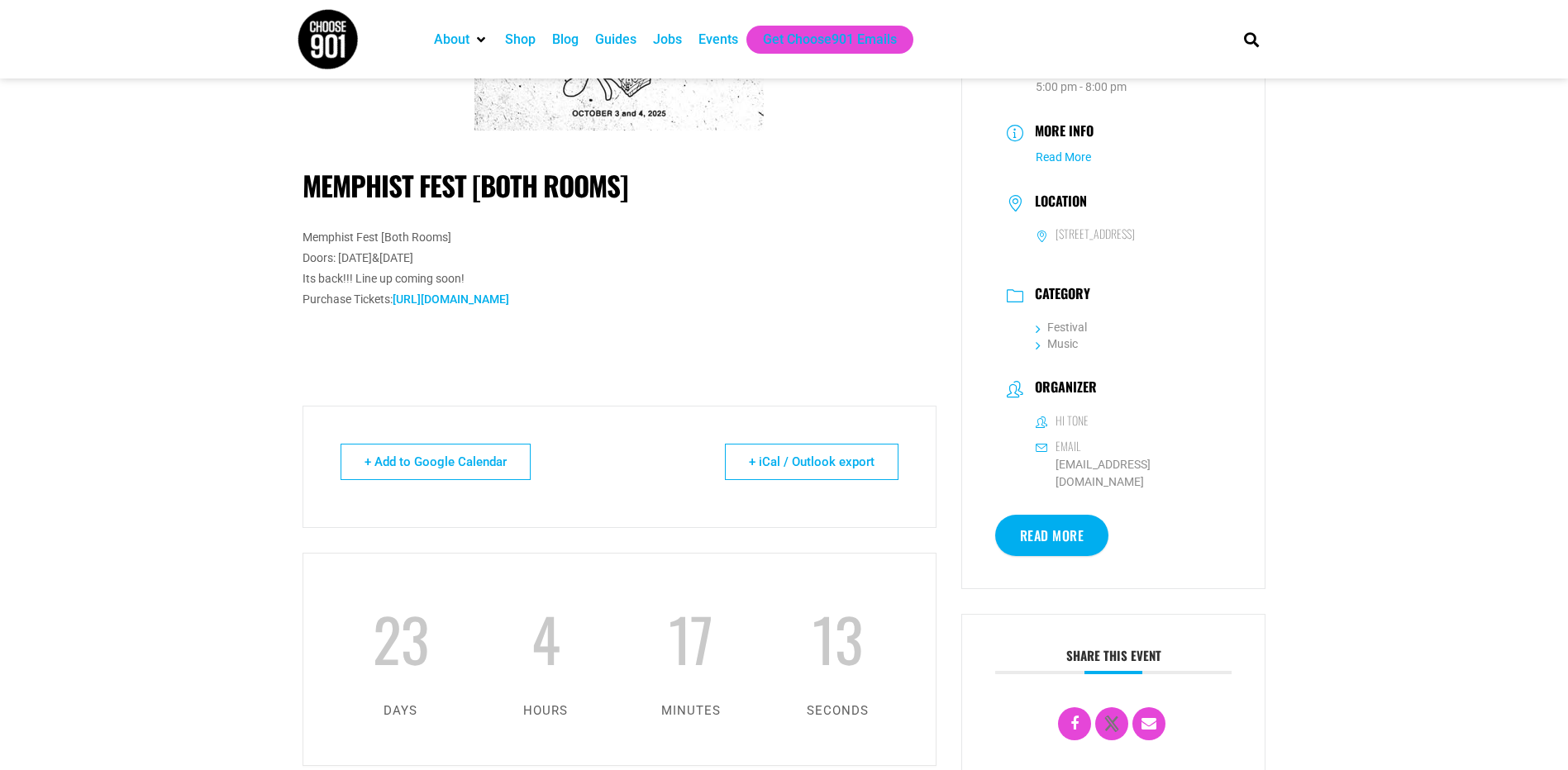
drag, startPoint x: 1033, startPoint y: 156, endPoint x: 1059, endPoint y: 156, distance: 26.0
click at [1037, 156] on dd "Read More" at bounding box center [1114, 157] width 214 height 17
click at [1059, 156] on link "Read More" at bounding box center [1064, 157] width 55 height 13
